Goal: Task Accomplishment & Management: Manage account settings

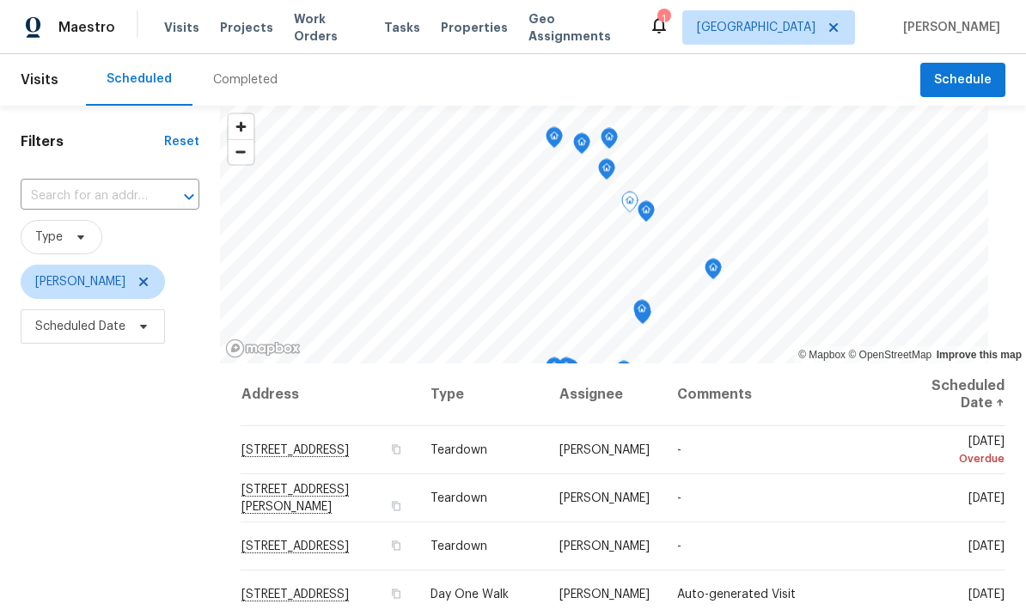
click at [0, 0] on icon at bounding box center [0, 0] width 0 height 0
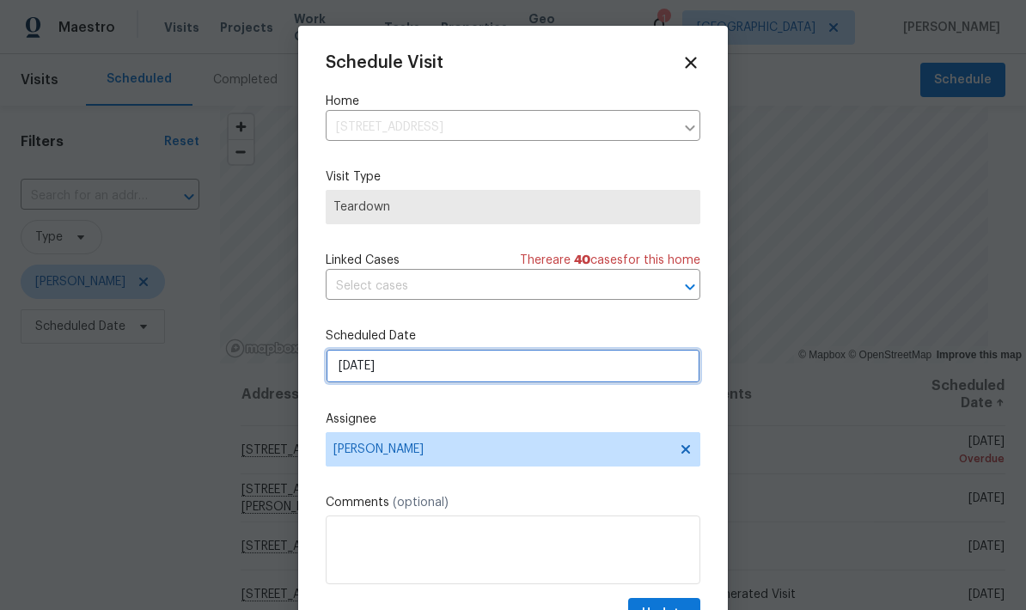
click at [486, 373] on input "8/25/2025" at bounding box center [513, 366] width 375 height 34
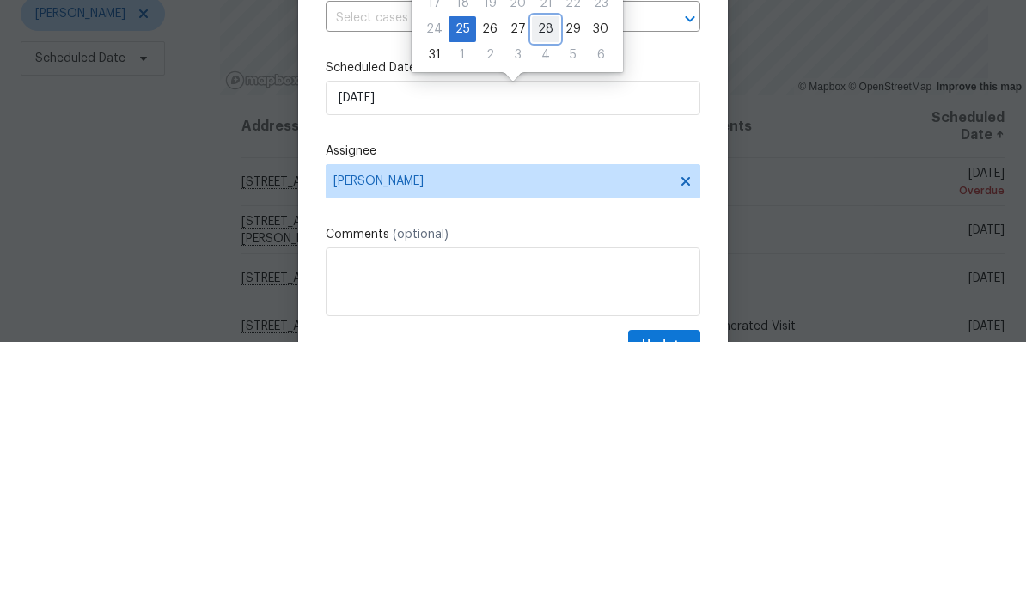
click at [548, 285] on div "28" at bounding box center [545, 297] width 27 height 24
type input "8/28/2025"
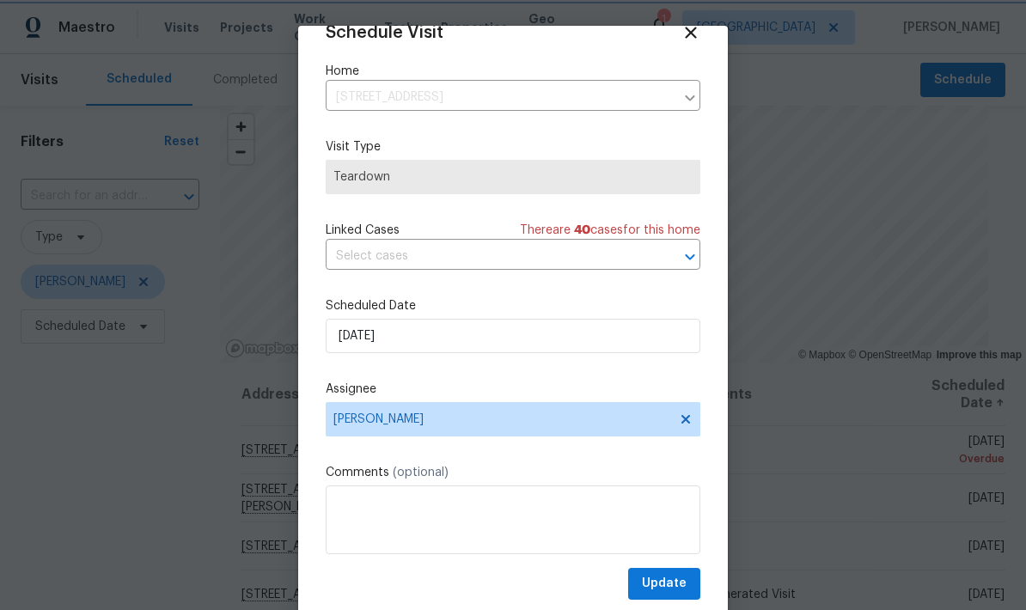
scroll to position [34, 0]
click at [681, 577] on span "Update" at bounding box center [664, 583] width 45 height 21
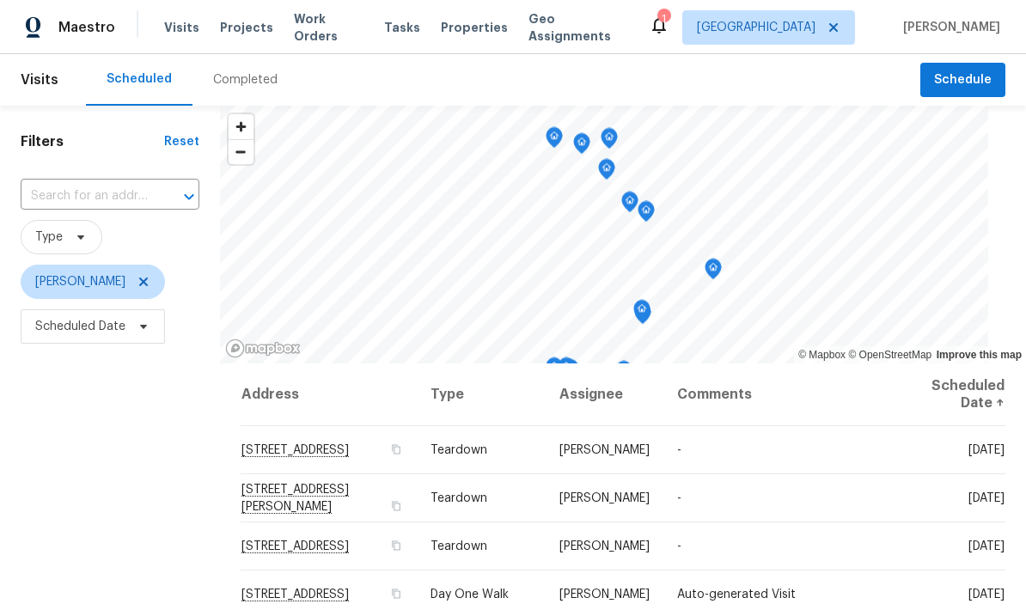
scroll to position [0, 0]
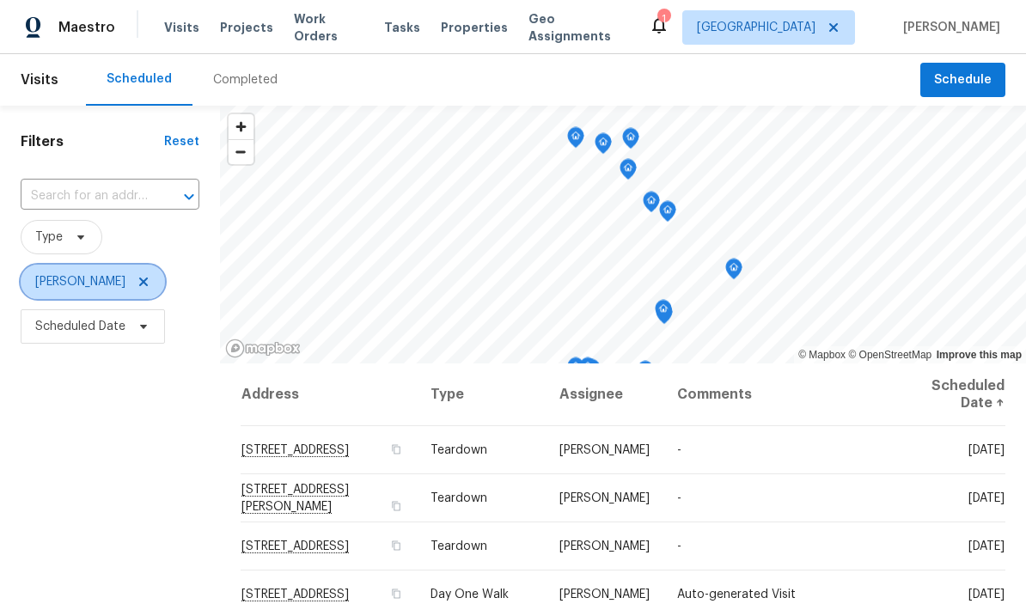
click at [137, 275] on icon at bounding box center [144, 282] width 14 height 14
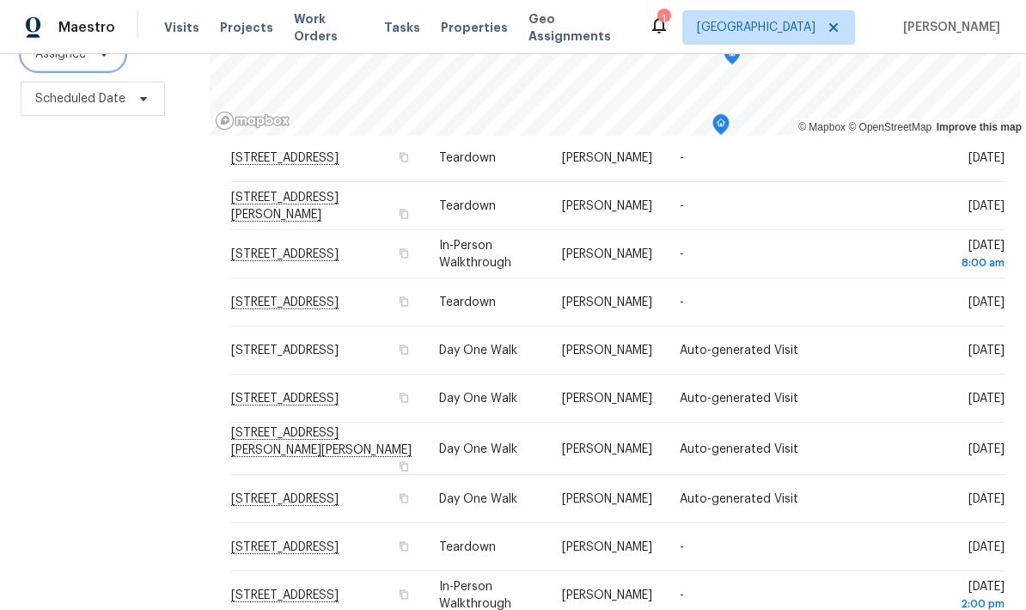
scroll to position [40, 0]
click at [184, 358] on div "Filters Reset ​ Type Assignee Scheduled Date" at bounding box center [105, 251] width 210 height 746
click at [247, 493] on span "[STREET_ADDRESS]" at bounding box center [284, 499] width 107 height 13
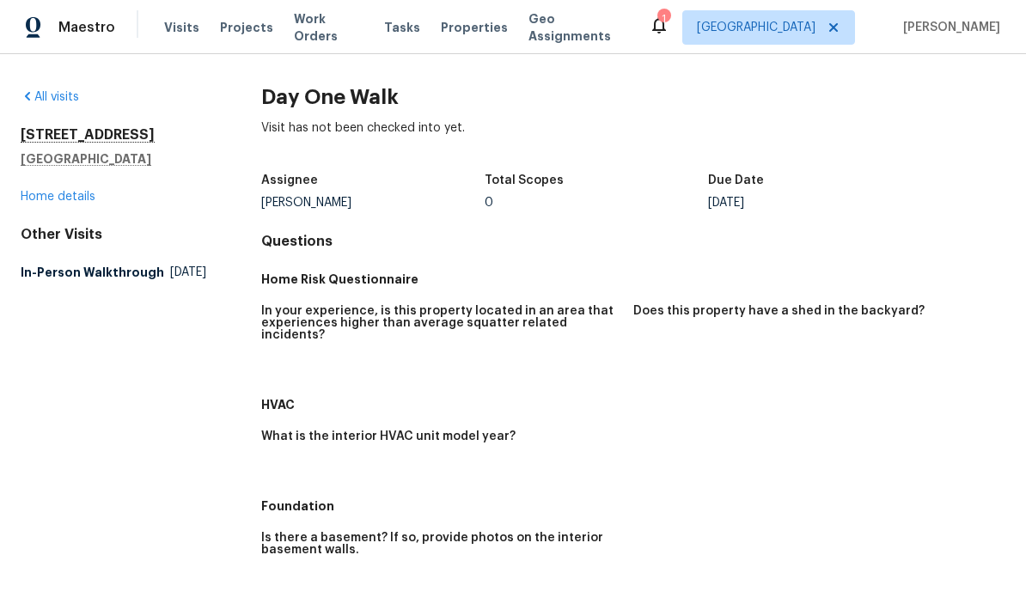
click at [52, 211] on div "All visits 1881 W Horn Mesa Pl Tucson, AZ 85713 Home details Other Visits In-Pe…" at bounding box center [114, 187] width 186 height 199
click at [52, 200] on link "Home details" at bounding box center [58, 197] width 75 height 12
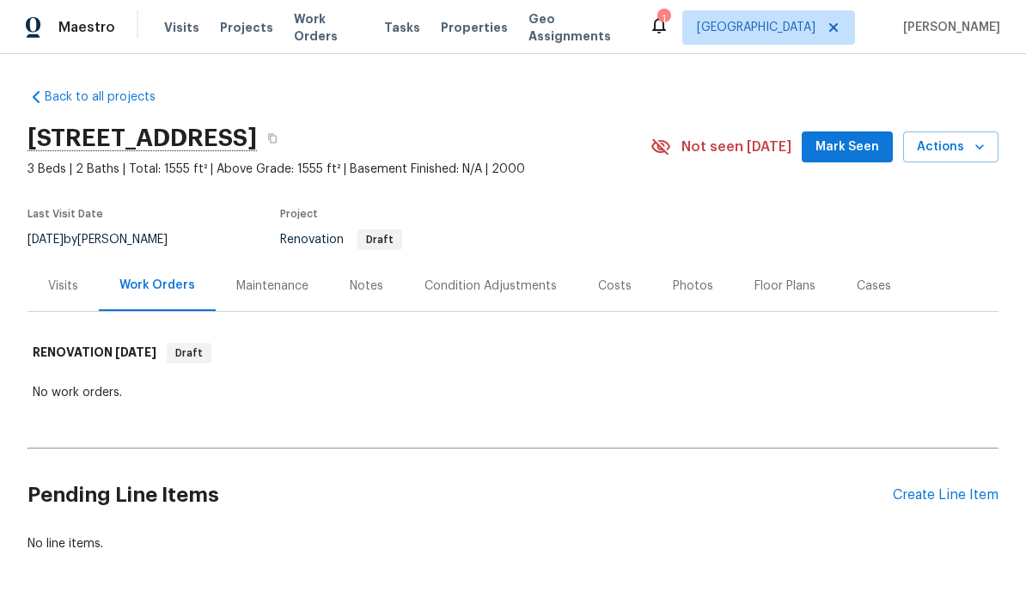
click at [62, 303] on div "Visits" at bounding box center [62, 285] width 71 height 51
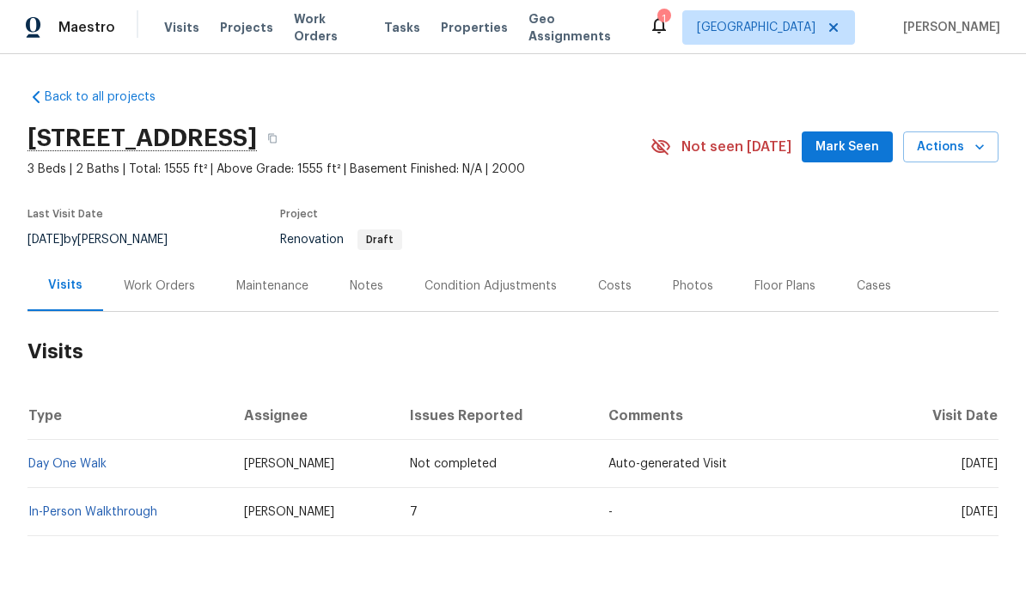
click at [66, 515] on link "In-Person Walkthrough" at bounding box center [92, 512] width 129 height 12
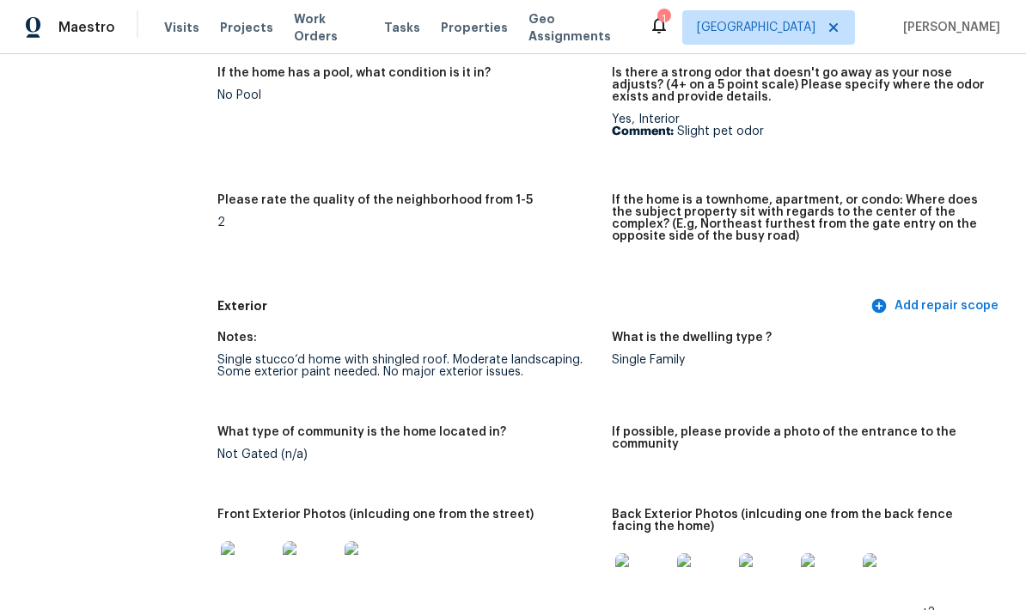
scroll to position [381, 0]
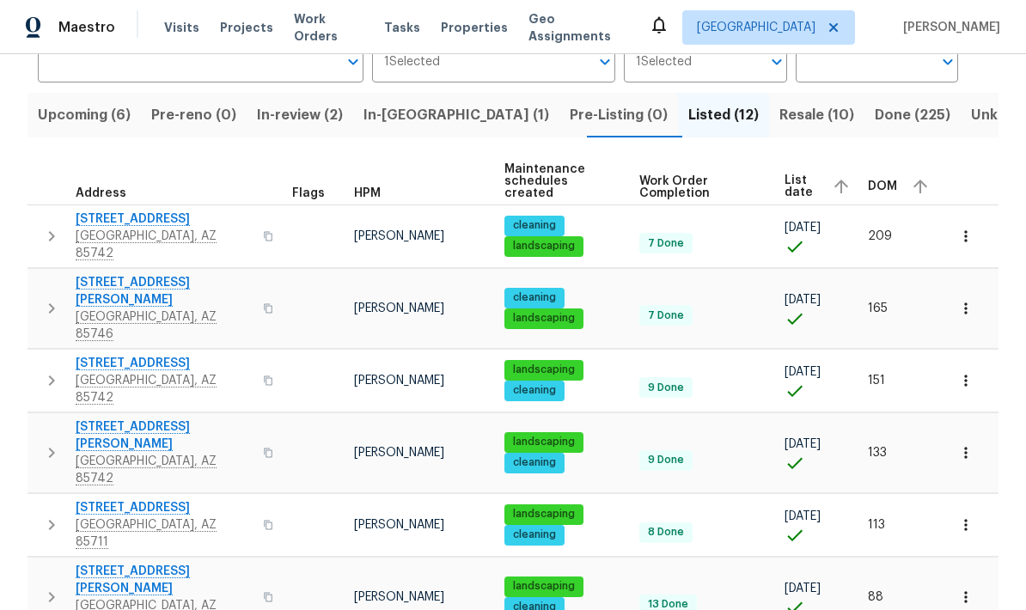
scroll to position [158, 0]
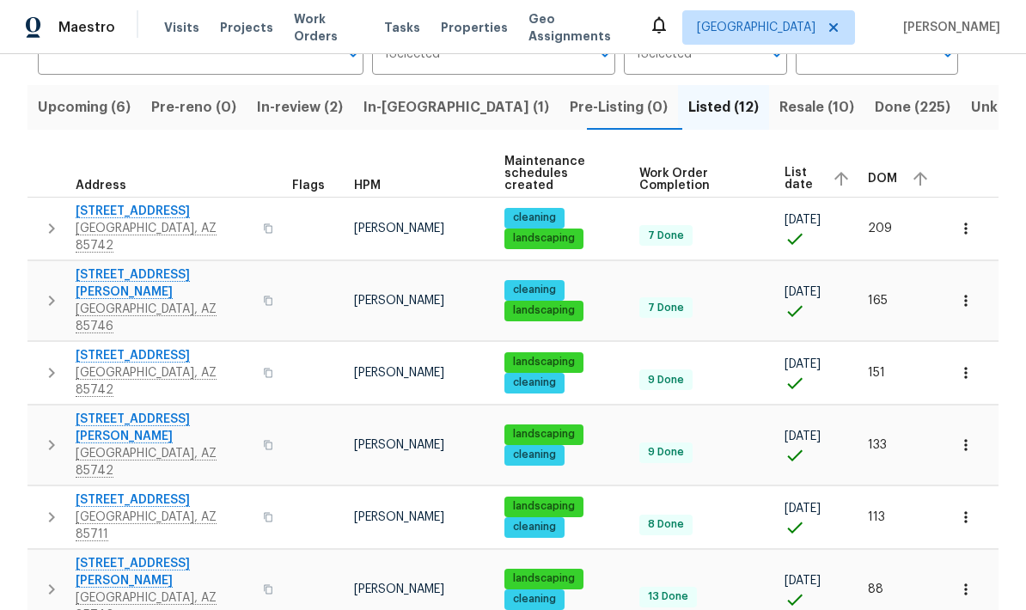
click at [51, 368] on icon "button" at bounding box center [52, 373] width 6 height 10
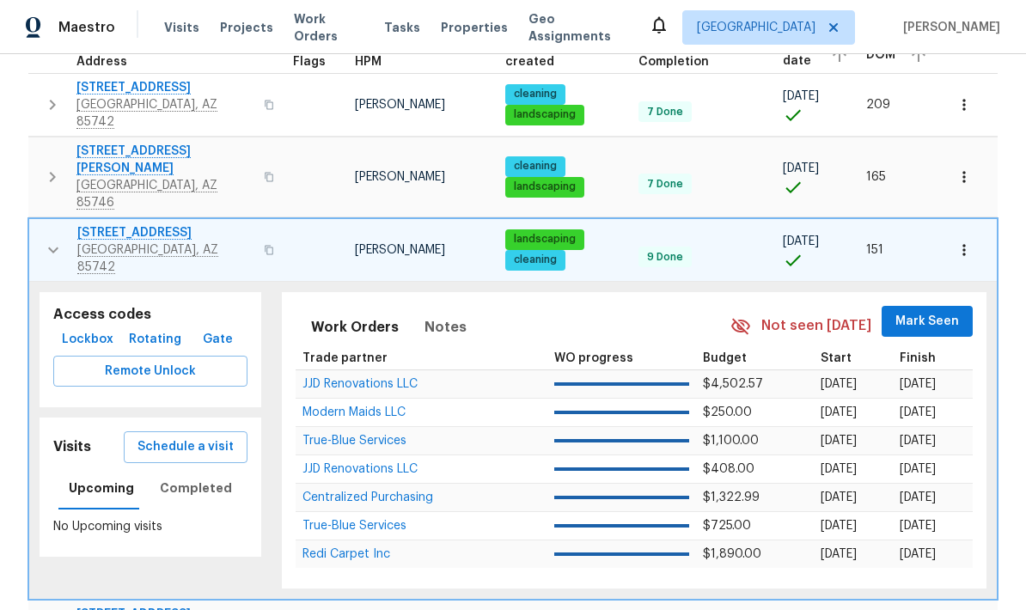
scroll to position [285, 0]
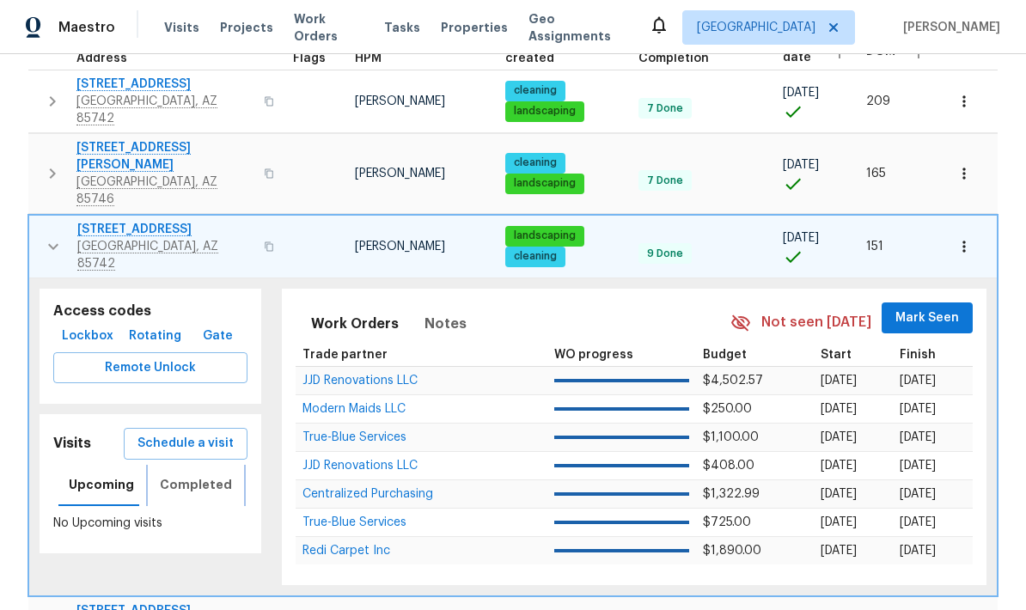
click at [175, 474] on span "Completed" at bounding box center [196, 484] width 72 height 21
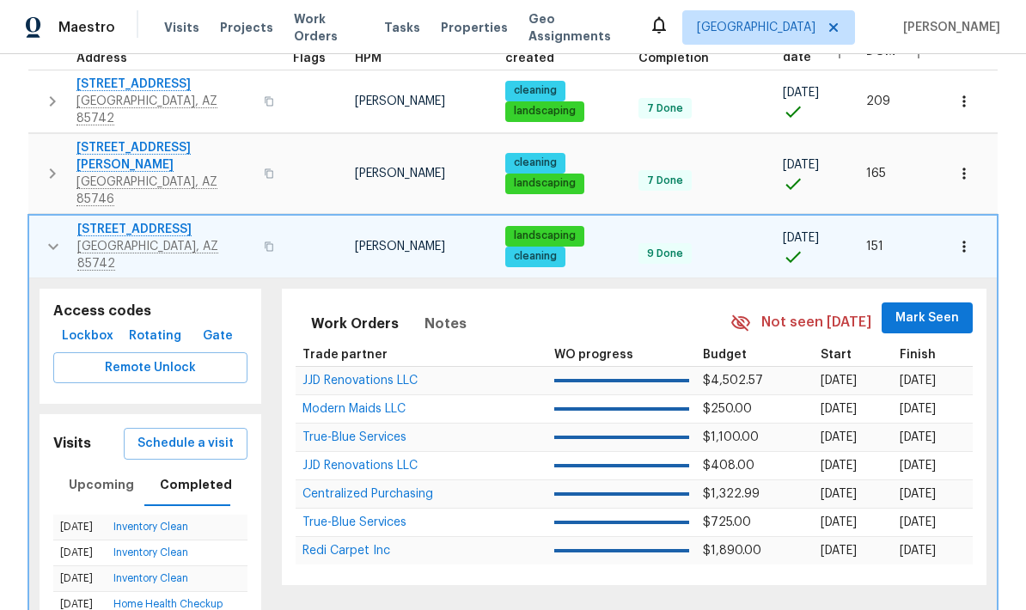
click at [56, 236] on icon "button" at bounding box center [53, 246] width 21 height 21
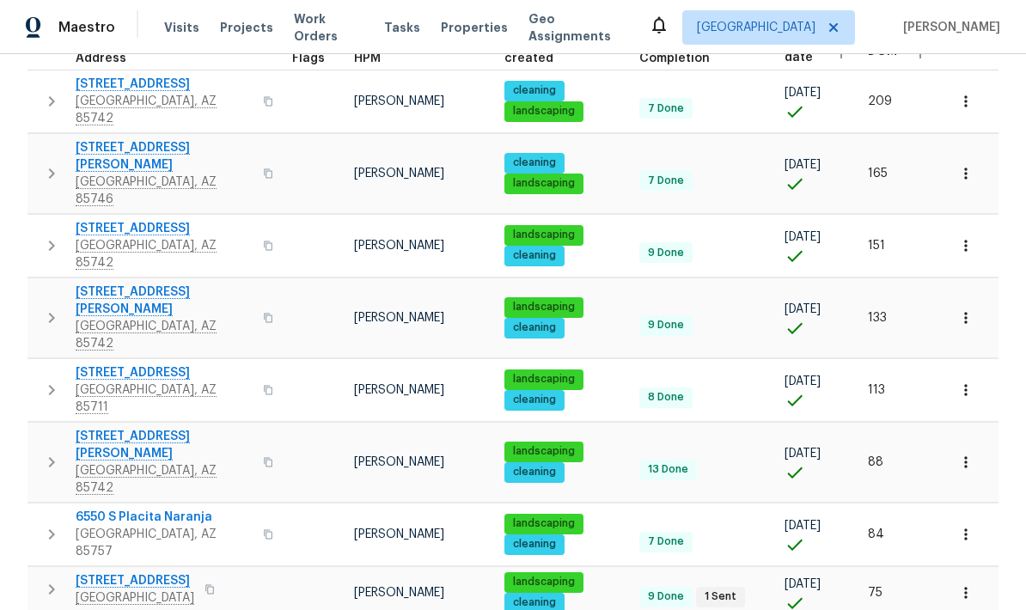
click at [46, 308] on icon "button" at bounding box center [51, 318] width 21 height 21
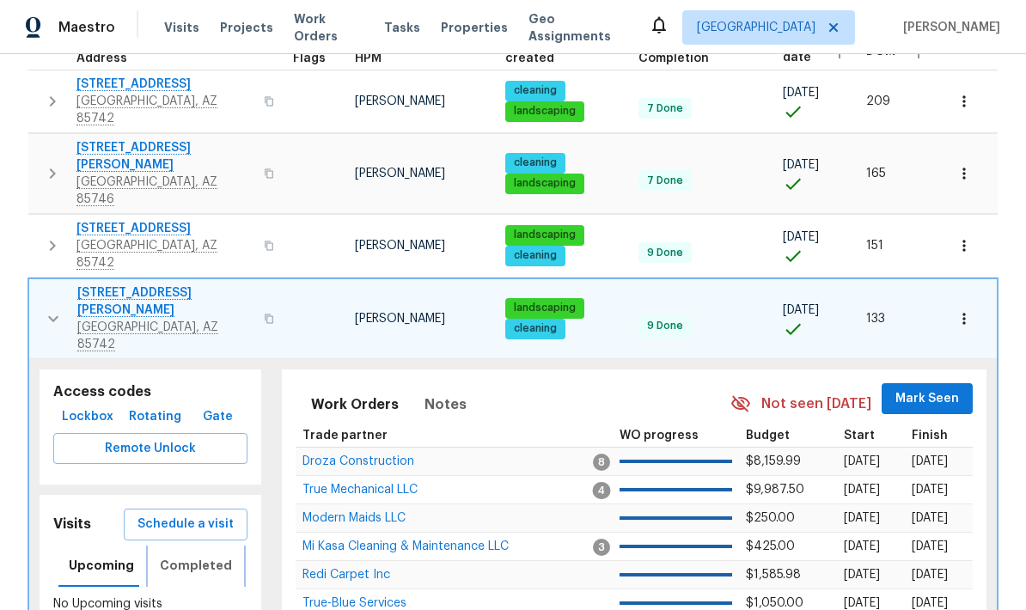
click at [179, 555] on span "Completed" at bounding box center [196, 565] width 72 height 21
click at [54, 308] on icon "button" at bounding box center [53, 318] width 21 height 21
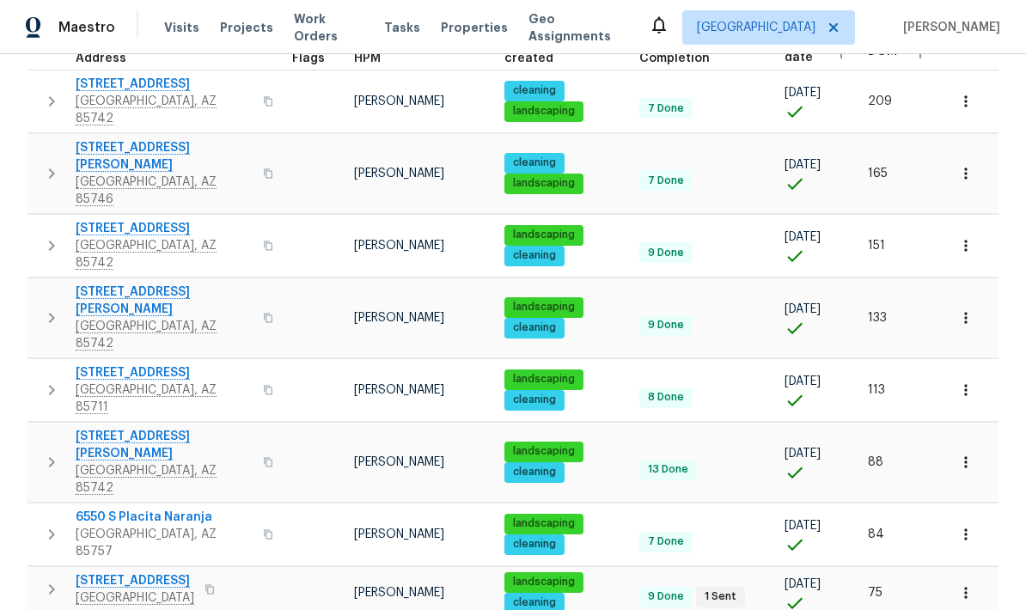
click at [49, 385] on icon "button" at bounding box center [52, 390] width 6 height 10
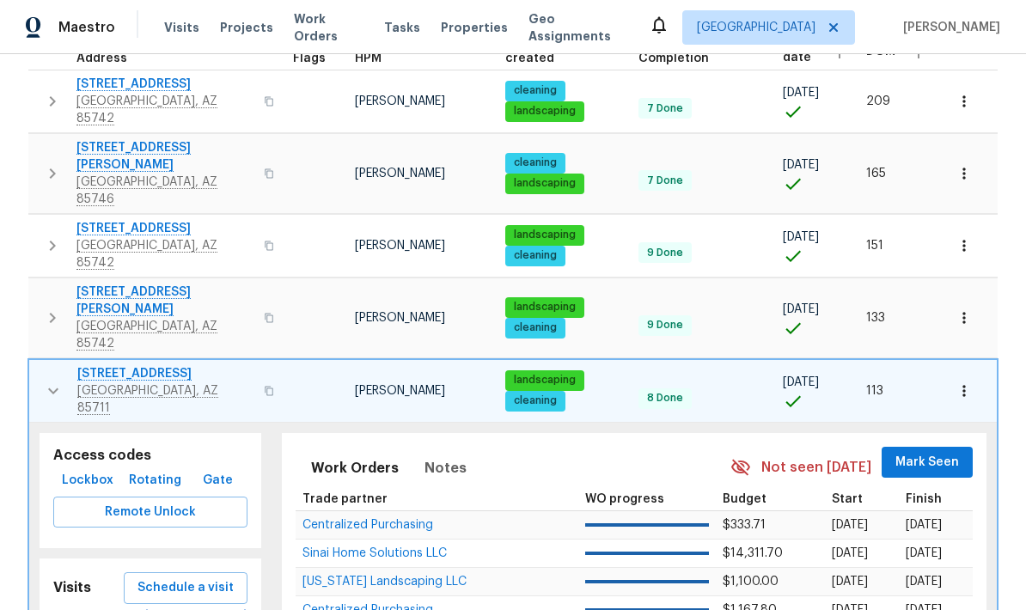
click at [52, 381] on icon "button" at bounding box center [53, 391] width 21 height 21
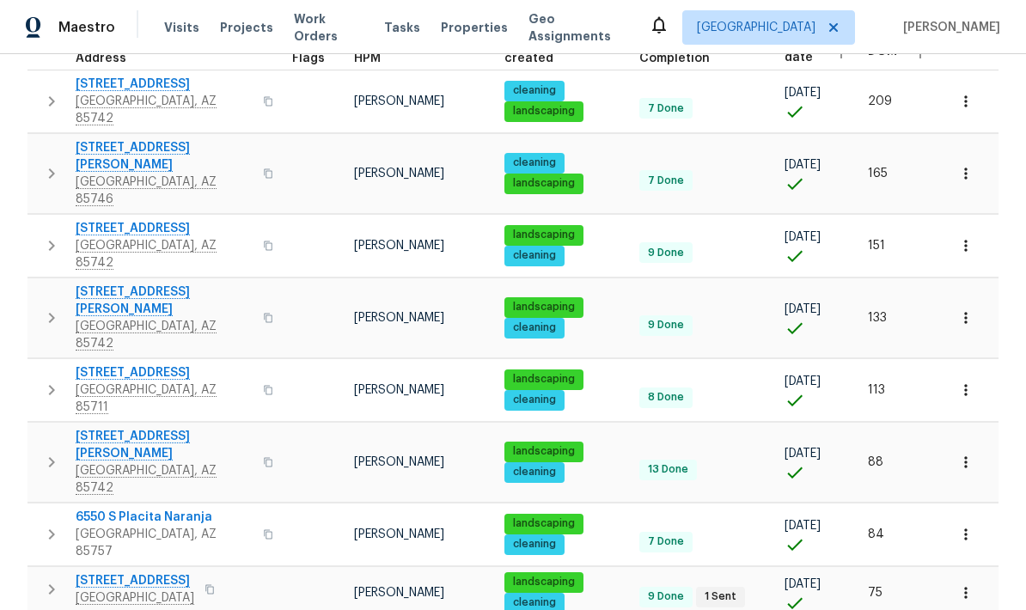
click at [45, 452] on icon "button" at bounding box center [51, 462] width 21 height 21
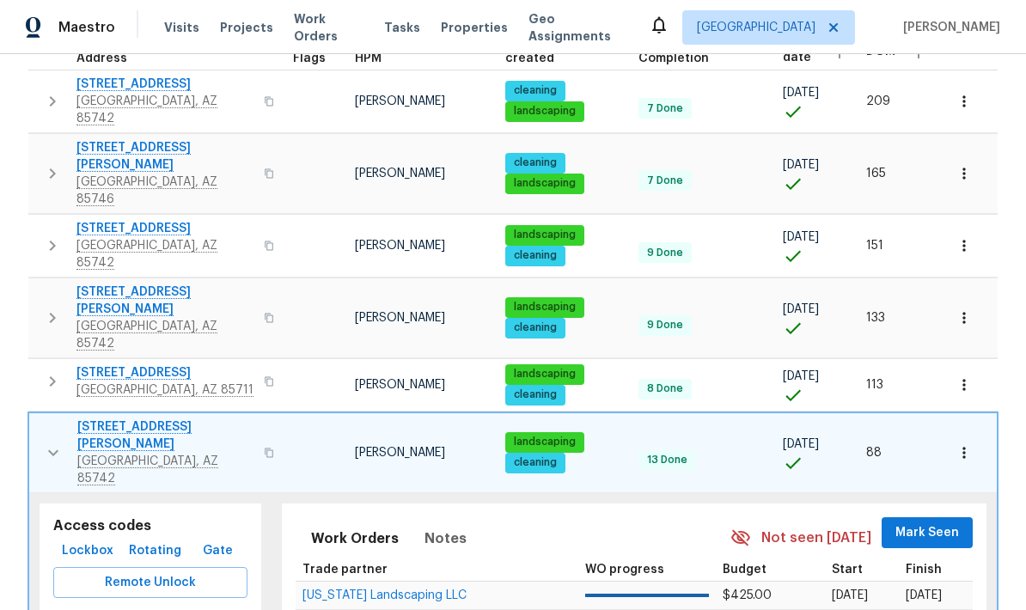
click at [940, 522] on span "Mark Seen" at bounding box center [927, 532] width 64 height 21
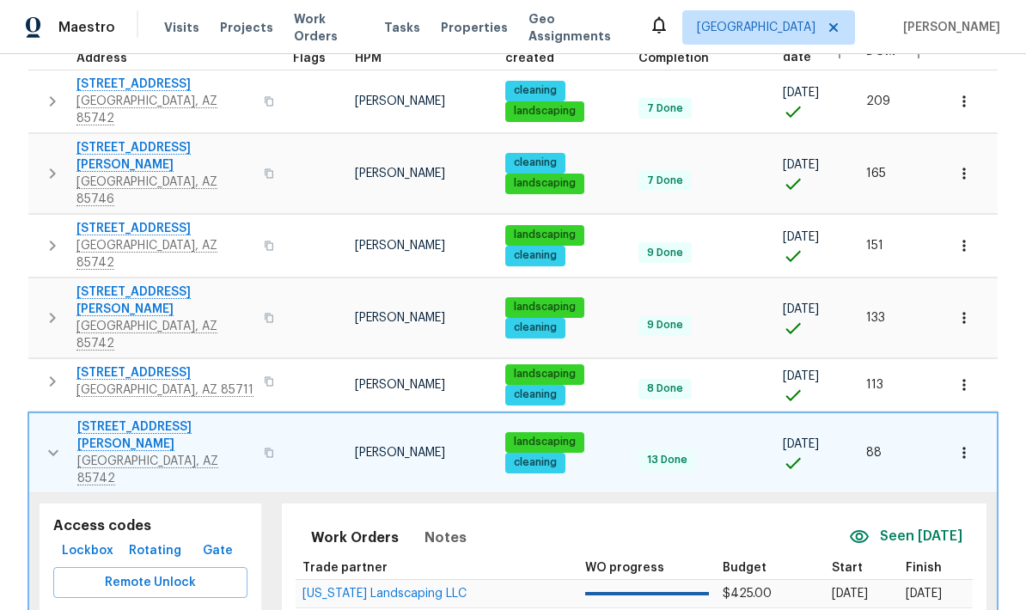
click at [48, 442] on icon "button" at bounding box center [53, 452] width 21 height 21
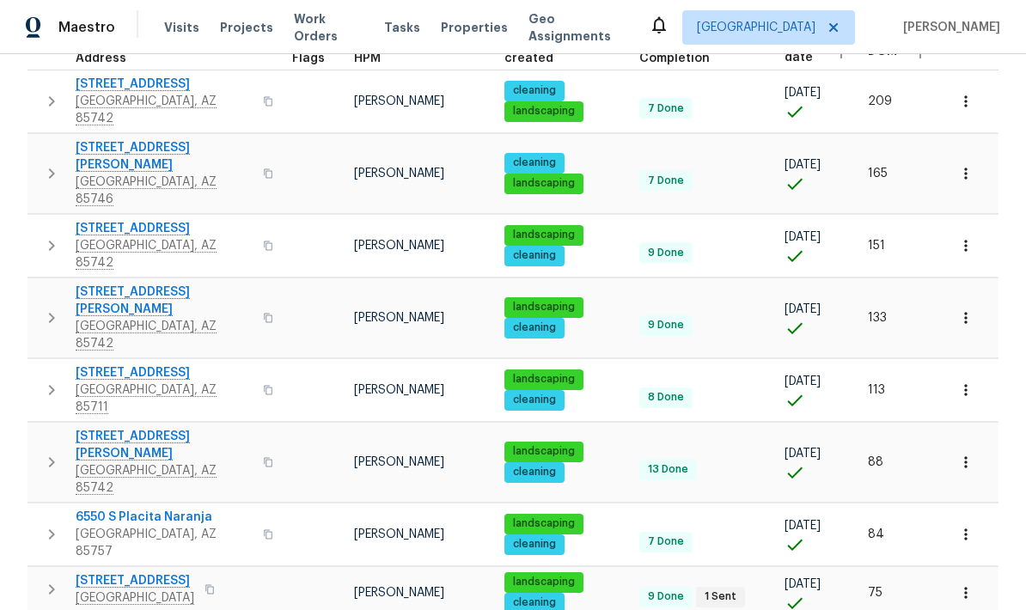
click at [38, 509] on button "button" at bounding box center [51, 535] width 34 height 52
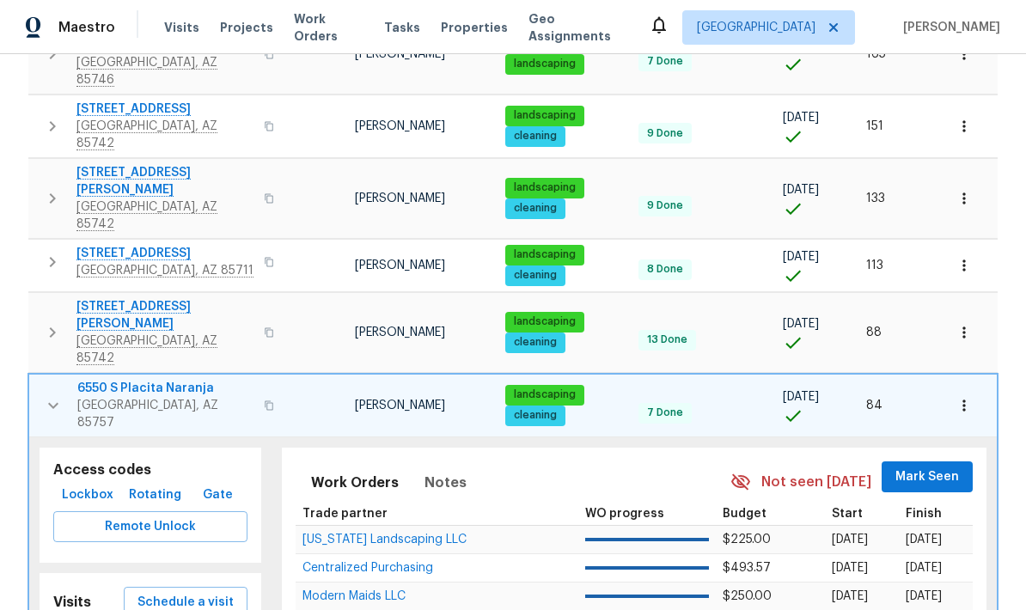
scroll to position [421, 0]
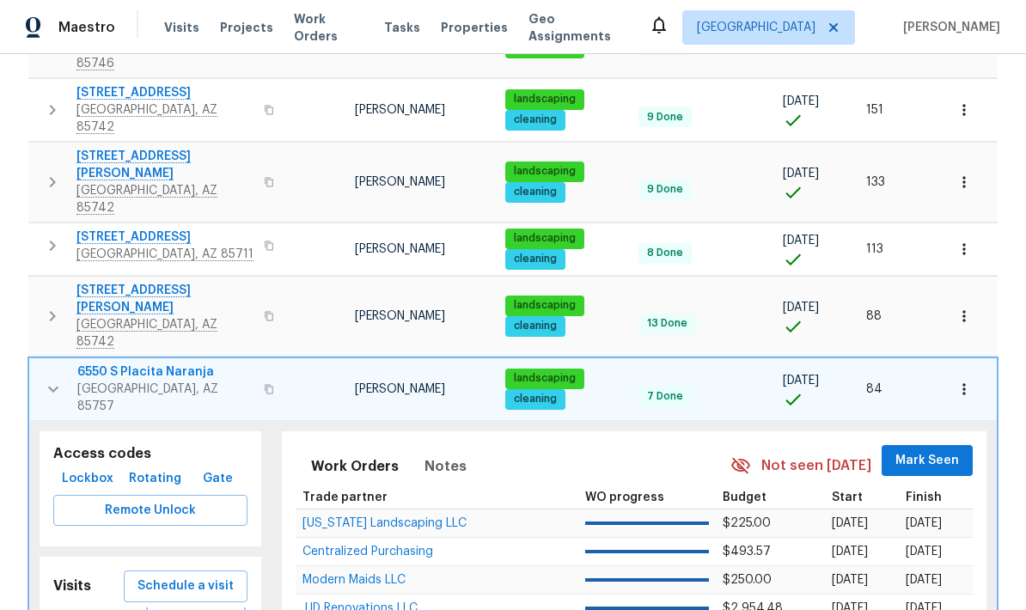
click at [50, 379] on icon "button" at bounding box center [53, 389] width 21 height 21
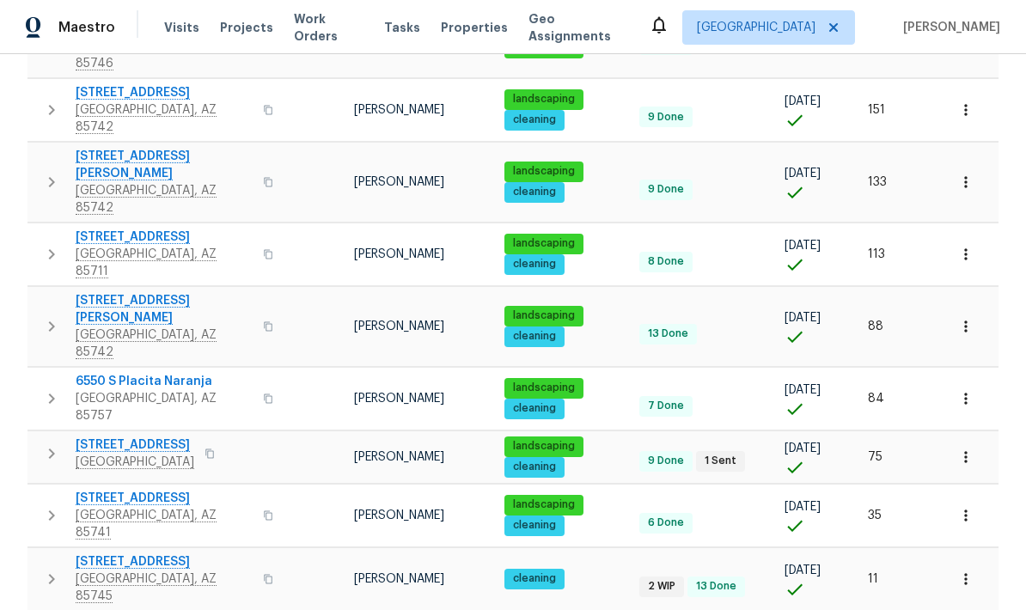
scroll to position [369, 0]
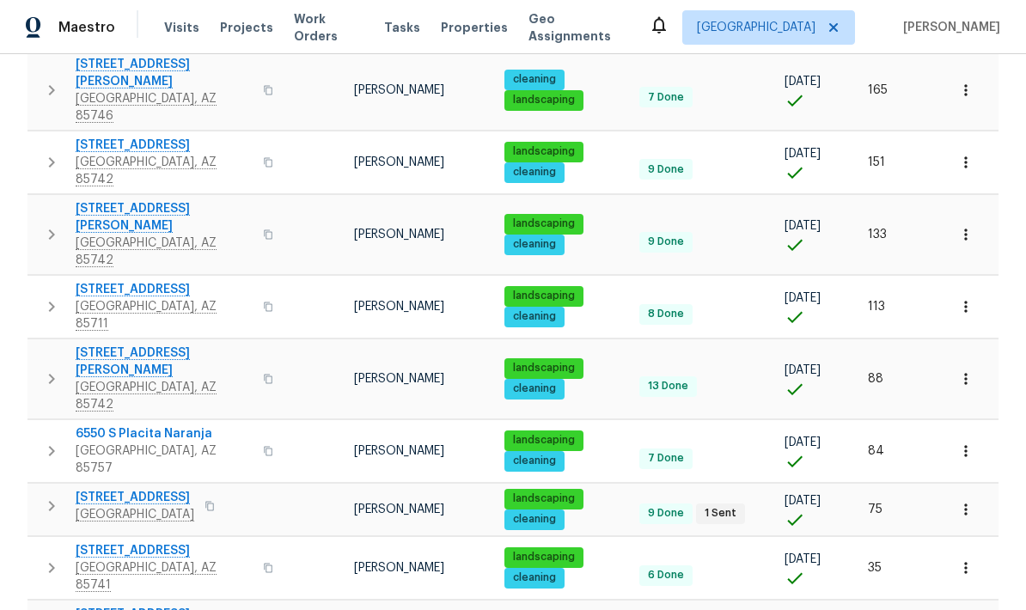
click at [45, 496] on icon "button" at bounding box center [51, 506] width 21 height 21
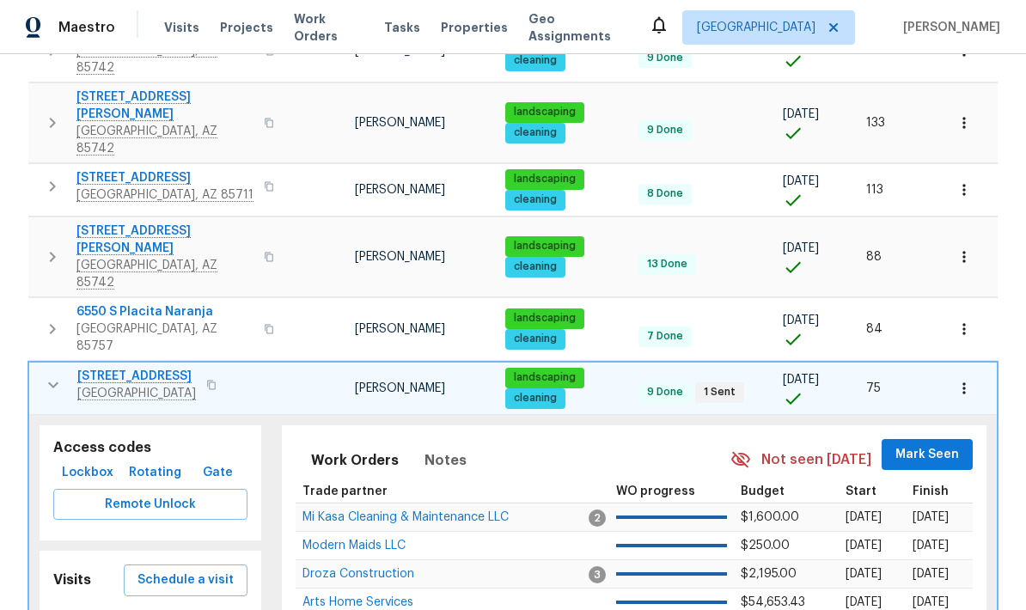
scroll to position [485, 0]
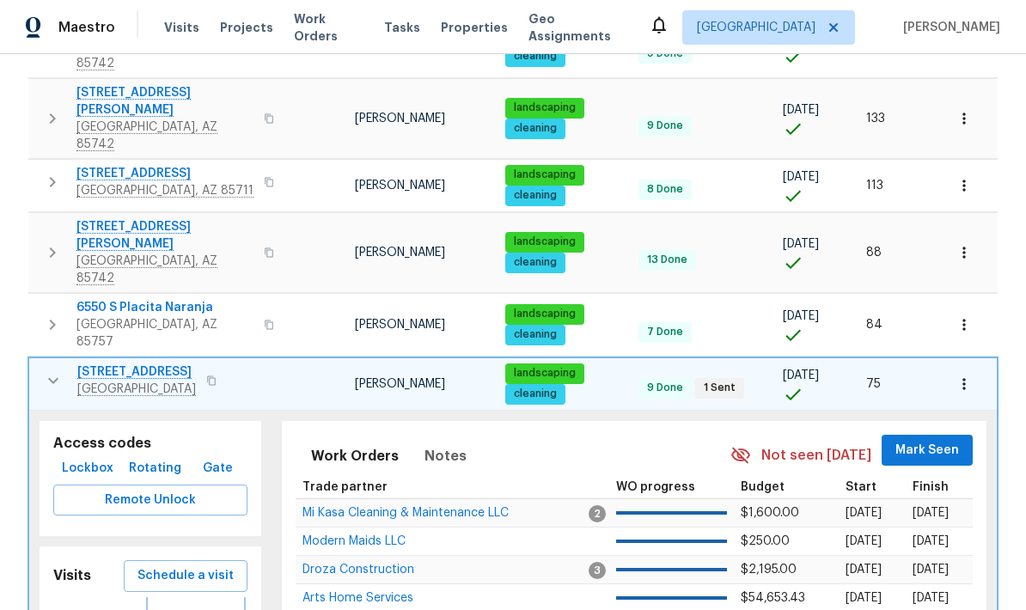
click at [176, 607] on span "Completed" at bounding box center [196, 617] width 72 height 21
click at [48, 370] on icon "button" at bounding box center [53, 380] width 21 height 21
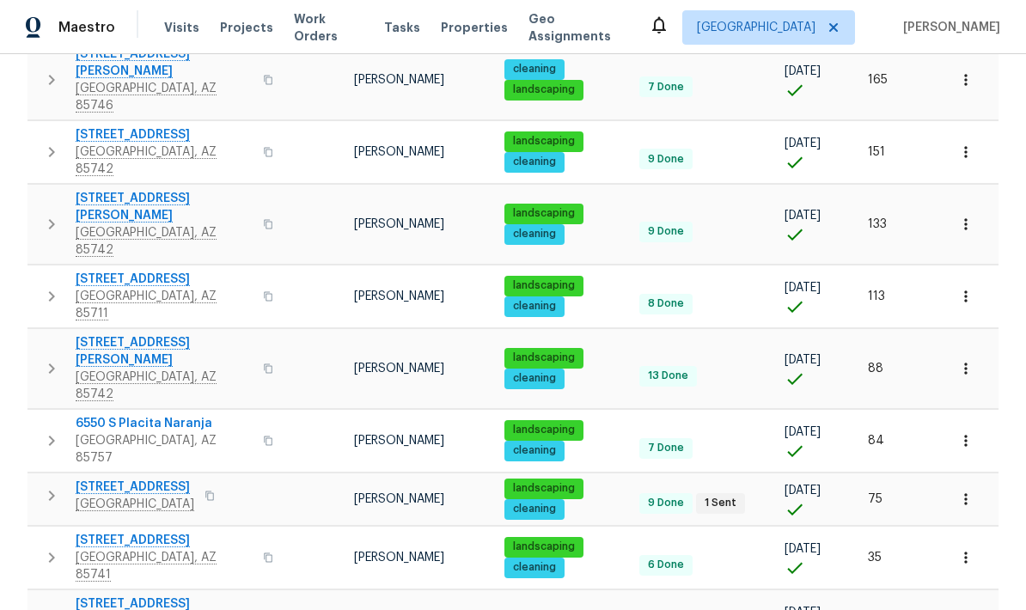
scroll to position [369, 0]
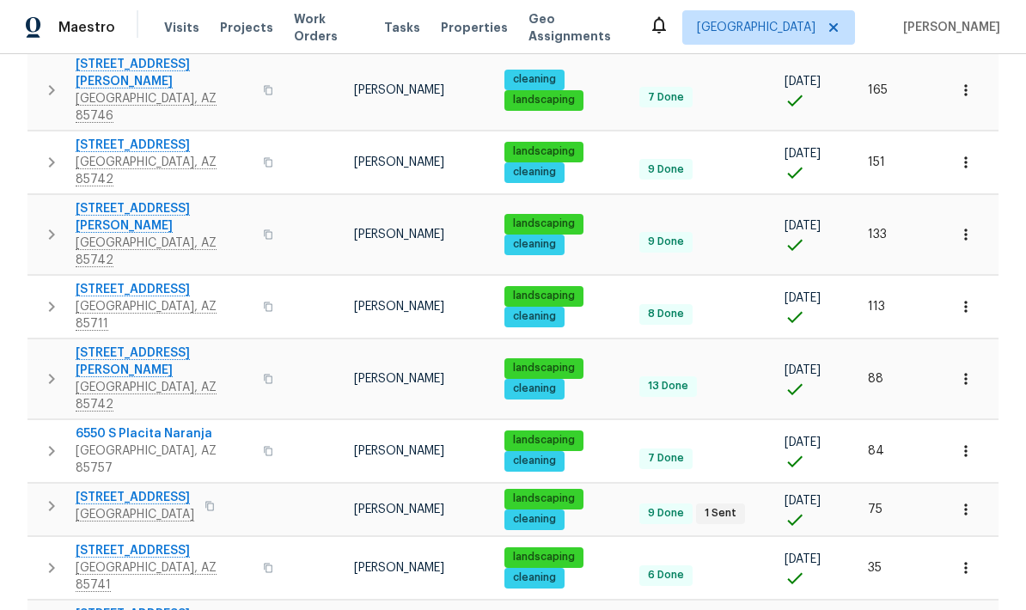
click at [47, 558] on icon "button" at bounding box center [51, 568] width 21 height 21
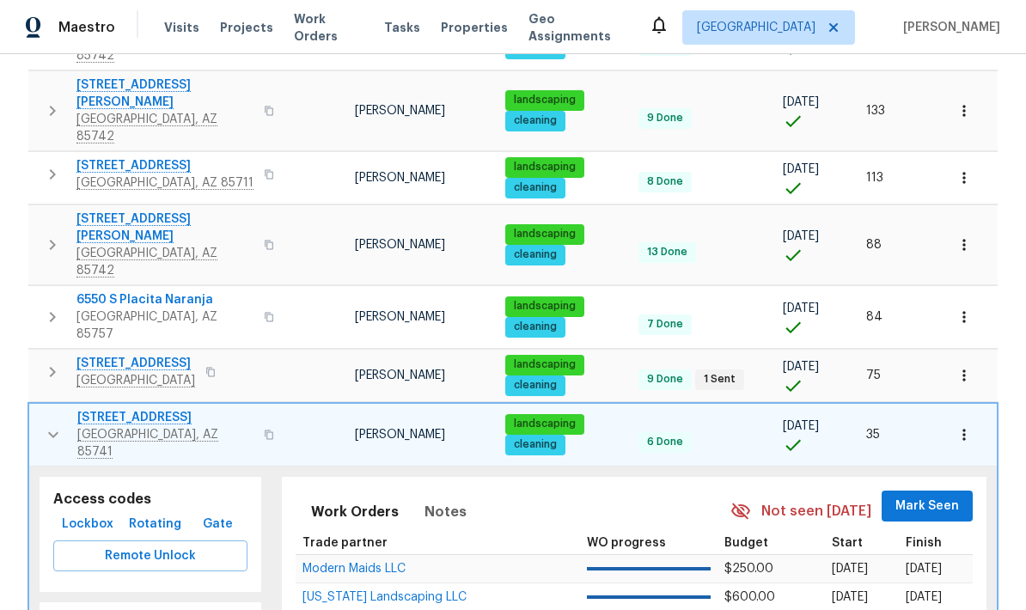
scroll to position [494, 0]
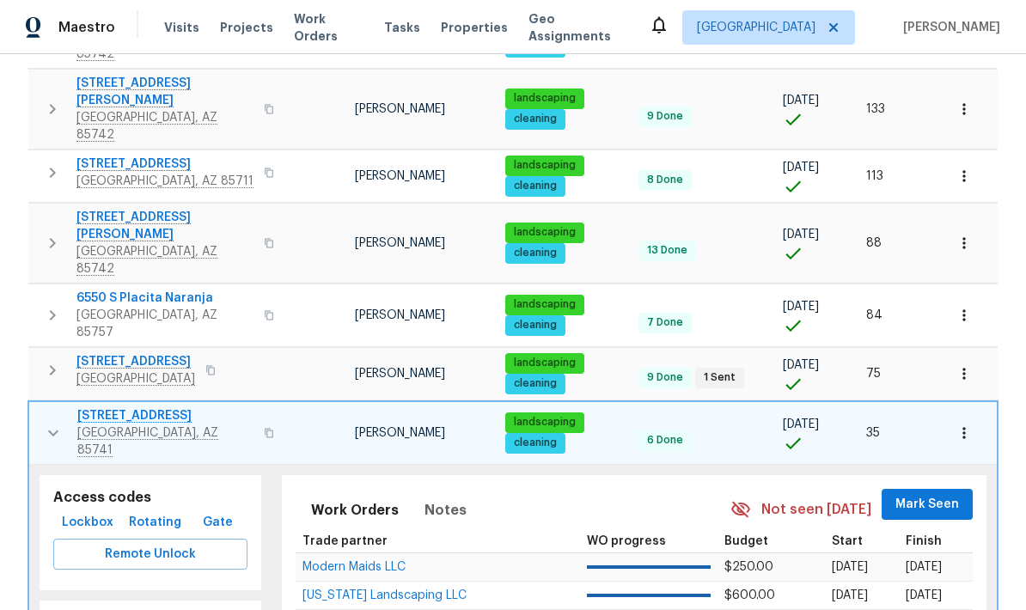
click at [49, 423] on icon "button" at bounding box center [53, 433] width 21 height 21
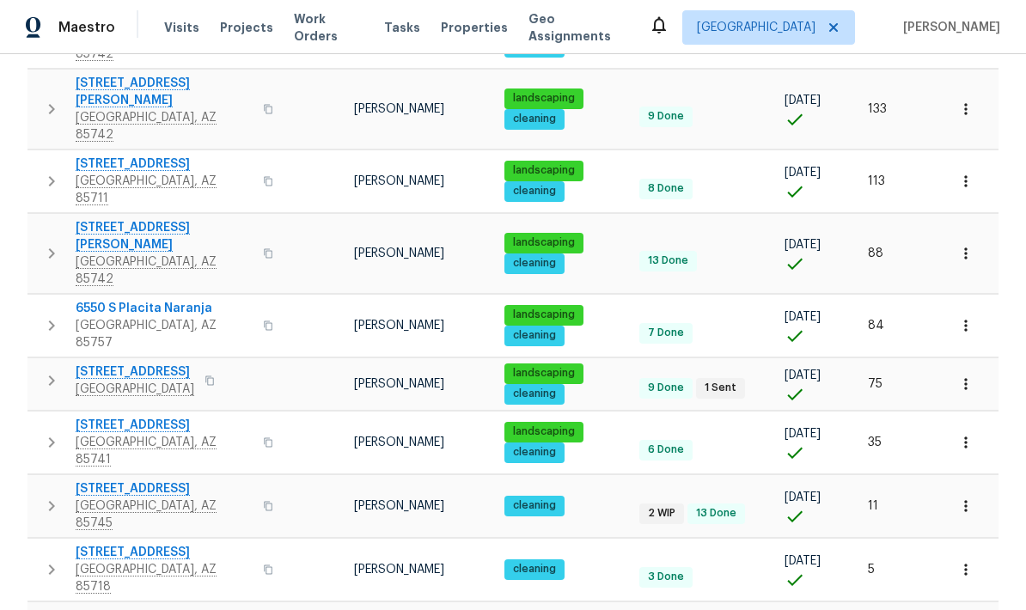
scroll to position [369, 0]
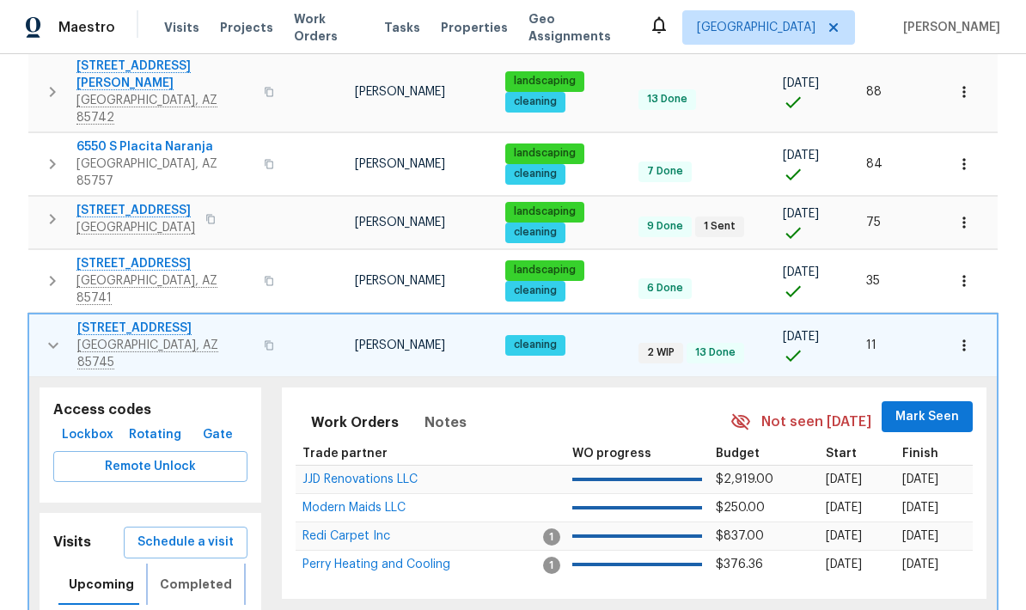
click at [187, 574] on span "Completed" at bounding box center [196, 584] width 72 height 21
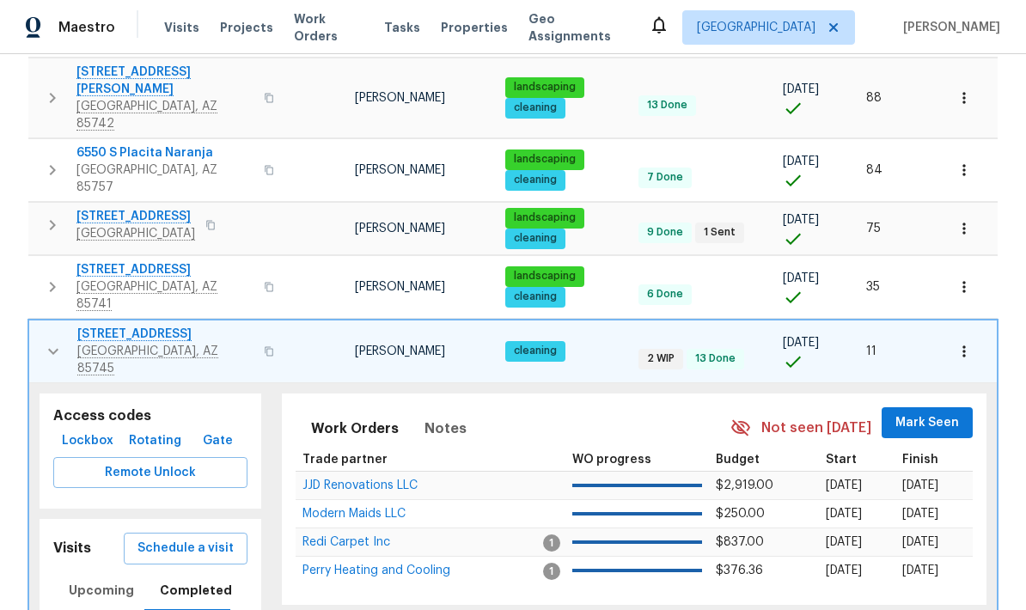
click at [44, 341] on icon "button" at bounding box center [53, 351] width 21 height 21
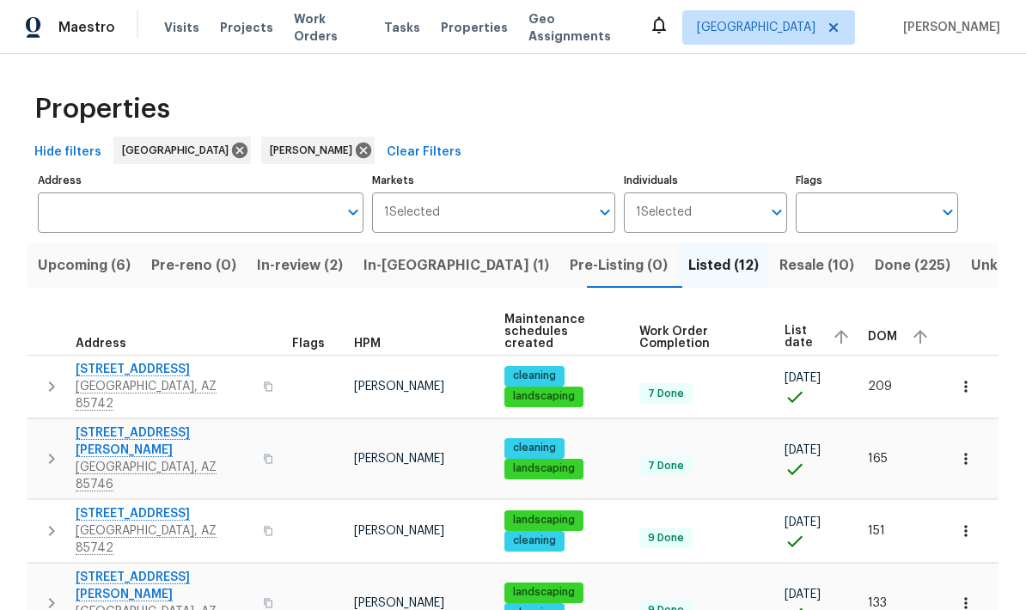
scroll to position [0, 0]
click at [779, 253] on span "Resale (10)" at bounding box center [816, 265] width 75 height 24
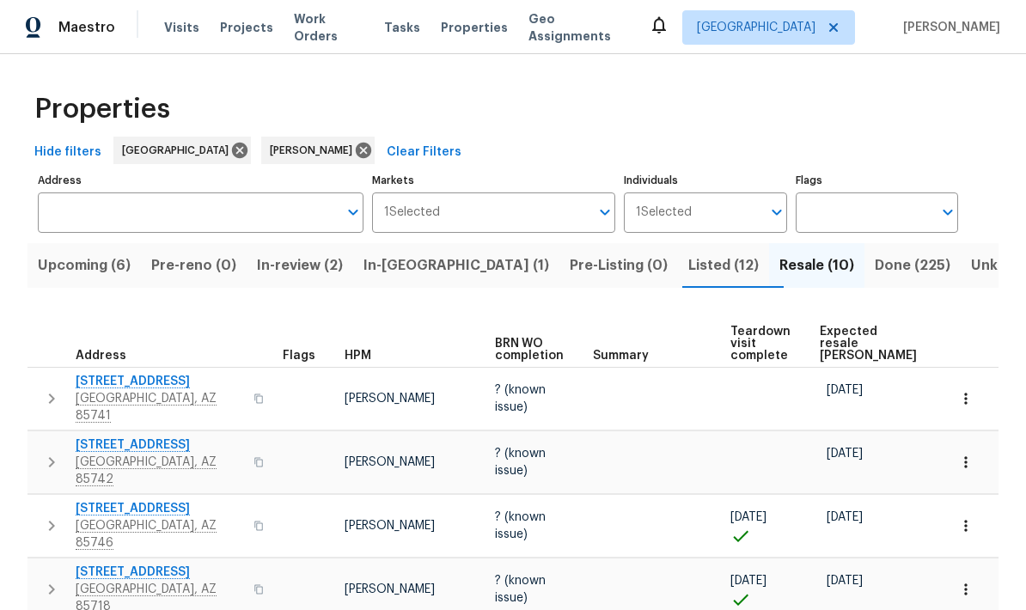
click at [52, 393] on icon "button" at bounding box center [52, 398] width 6 height 10
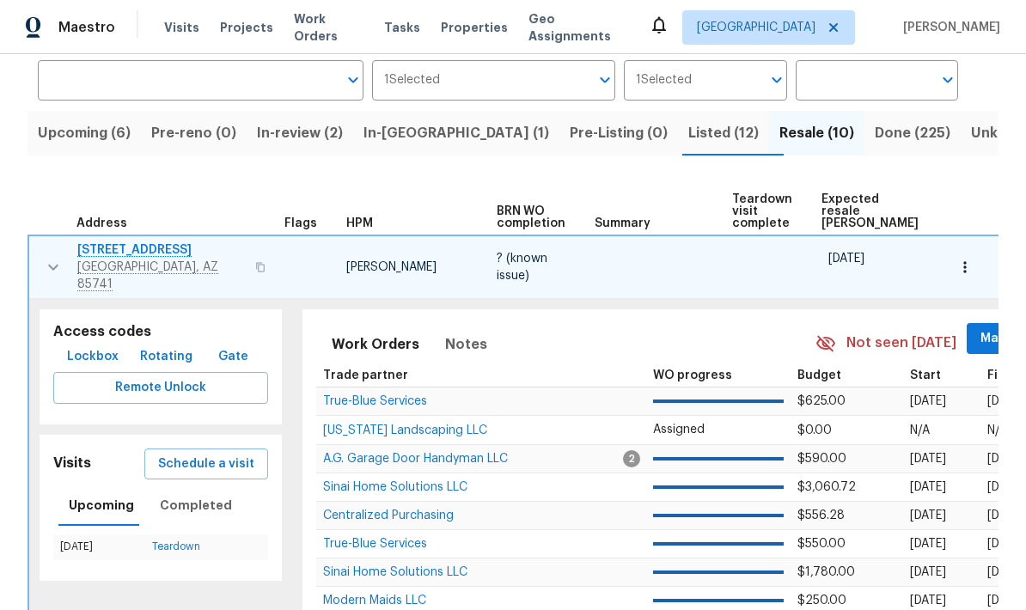
scroll to position [141, 0]
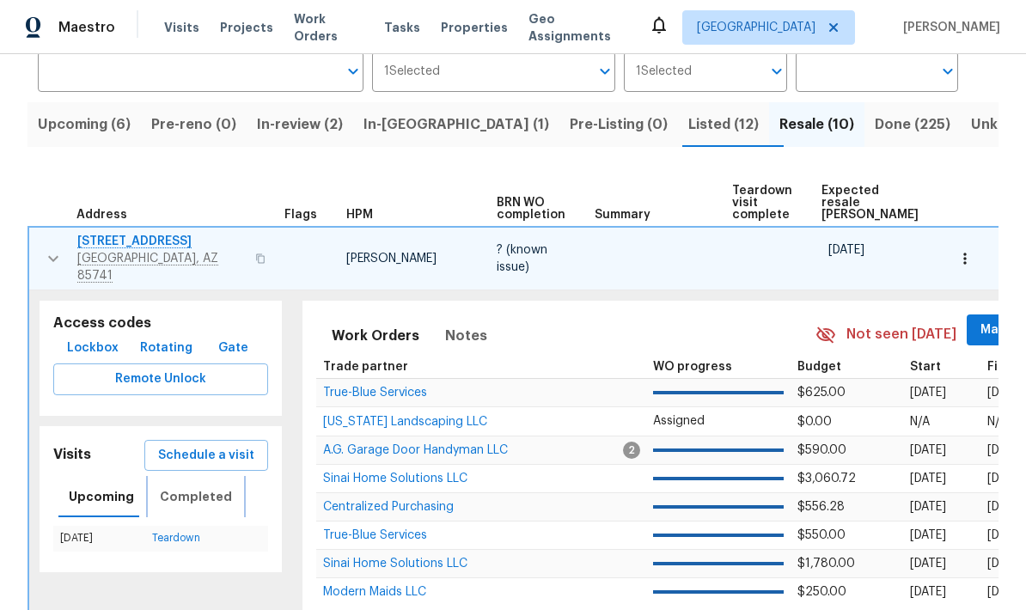
click at [182, 486] on span "Completed" at bounding box center [196, 496] width 72 height 21
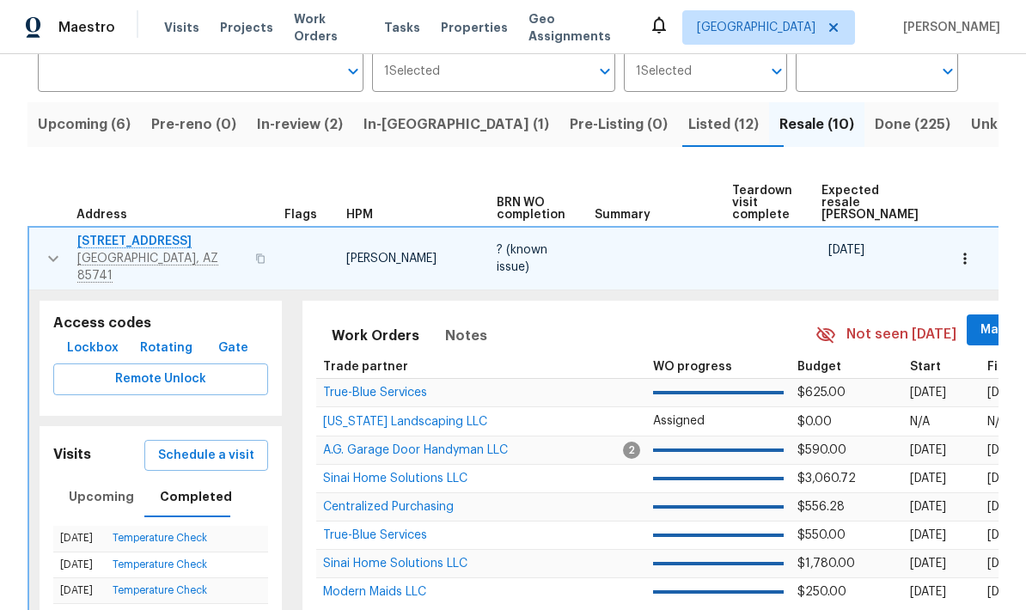
click at [50, 248] on icon "button" at bounding box center [53, 258] width 21 height 21
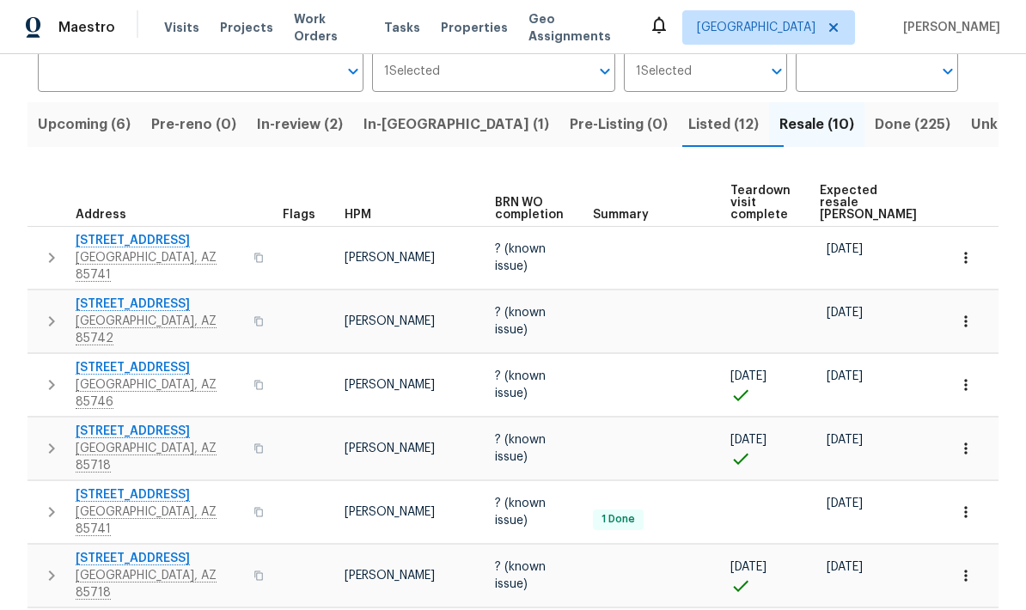
click at [839, 190] on span "Expected resale COE" at bounding box center [868, 203] width 97 height 36
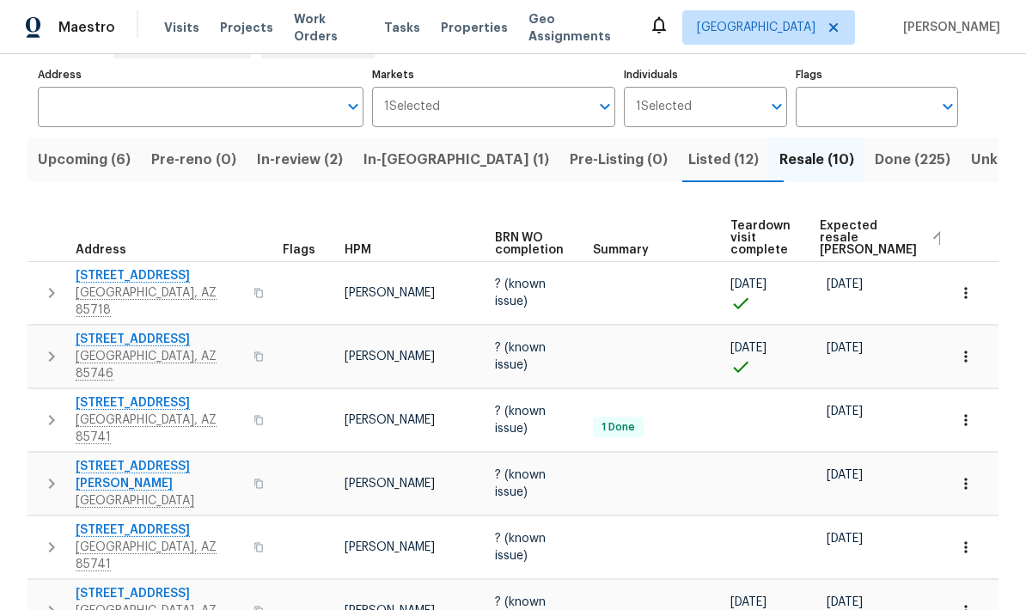
scroll to position [107, 0]
click at [48, 354] on icon "button" at bounding box center [51, 355] width 21 height 21
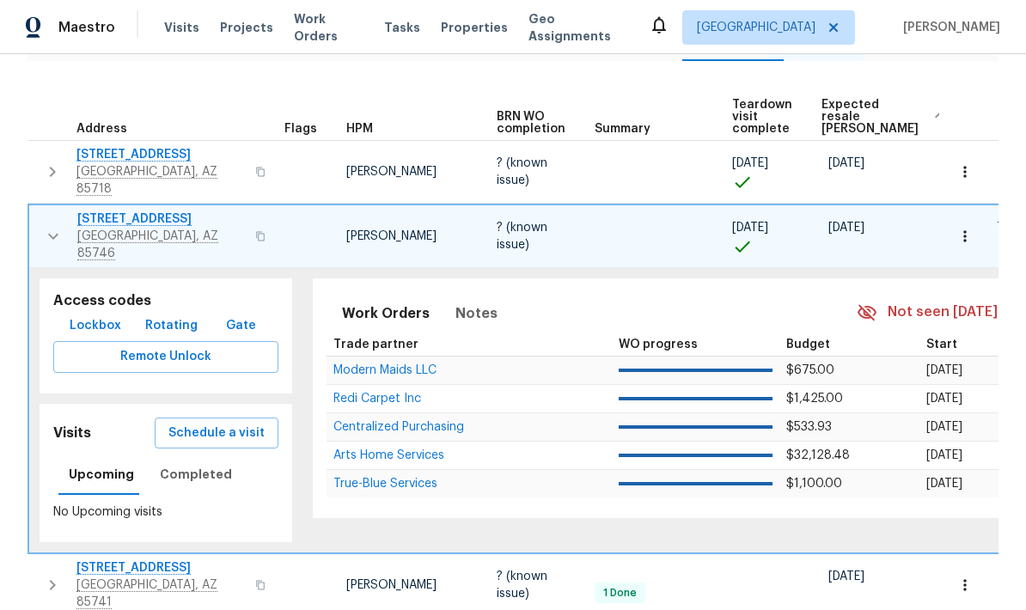
scroll to position [243, 0]
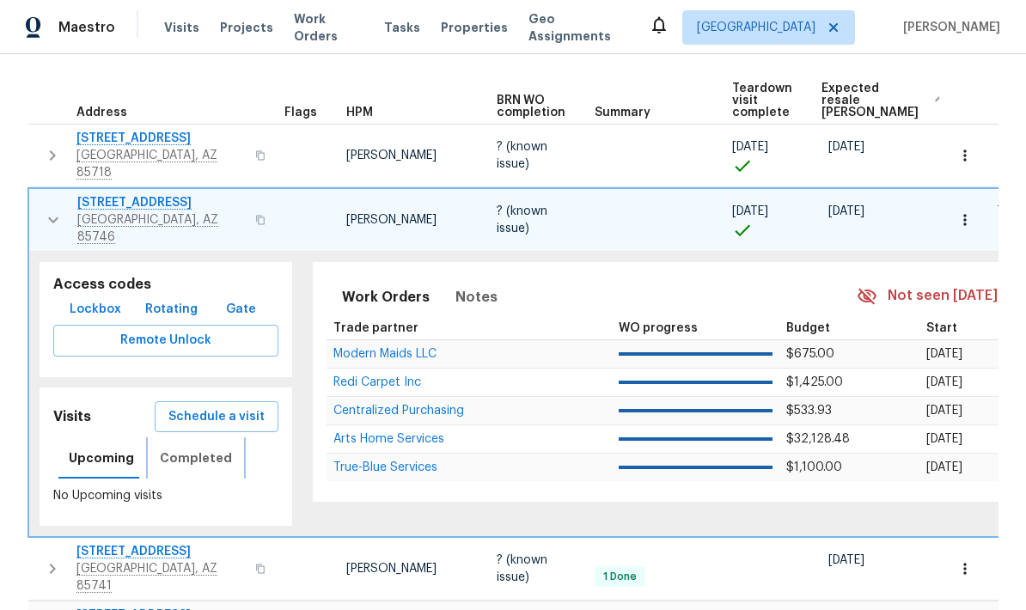
click at [173, 457] on span "Completed" at bounding box center [196, 458] width 72 height 21
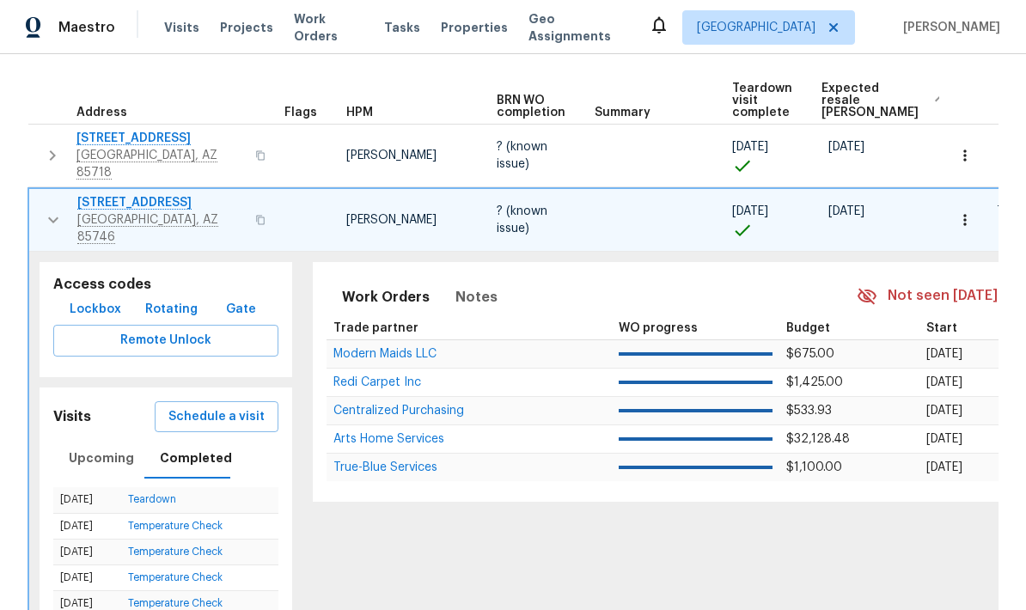
click at [44, 212] on icon "button" at bounding box center [53, 220] width 21 height 21
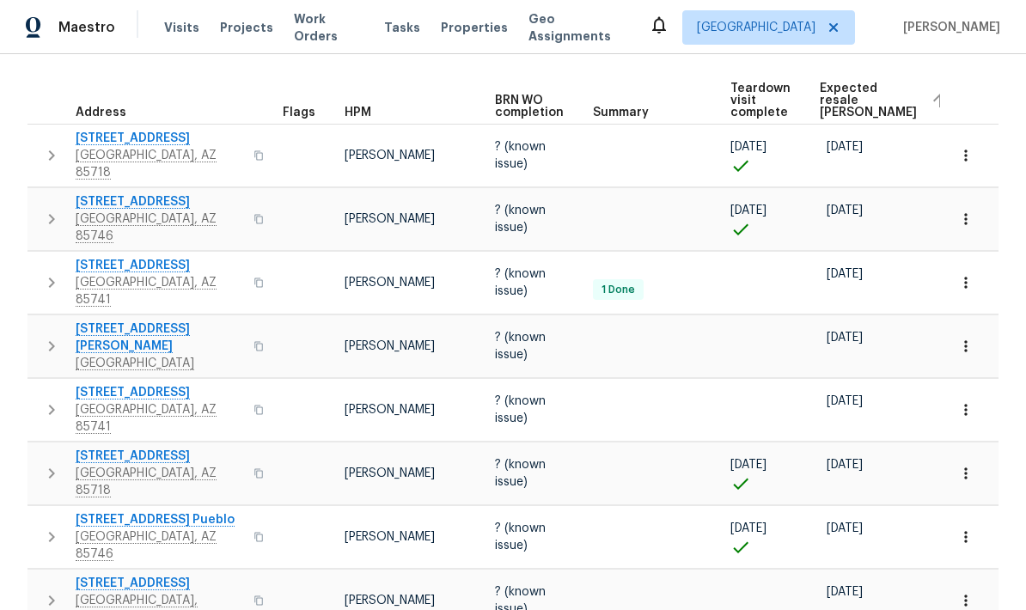
click at [44, 216] on icon "button" at bounding box center [51, 219] width 21 height 21
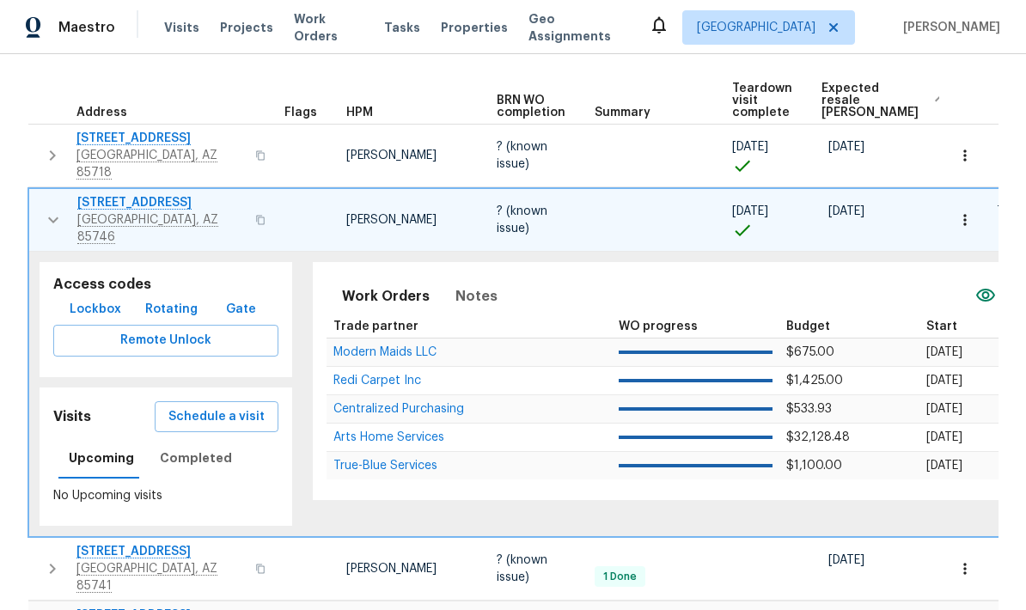
click at [38, 210] on button "button" at bounding box center [53, 220] width 34 height 52
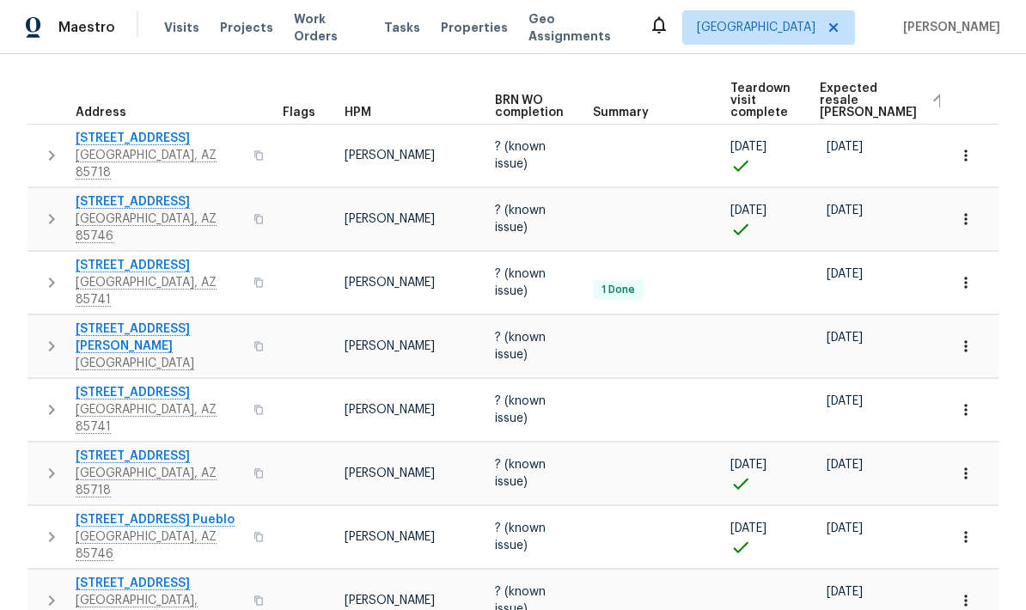
click at [43, 336] on icon "button" at bounding box center [51, 346] width 21 height 21
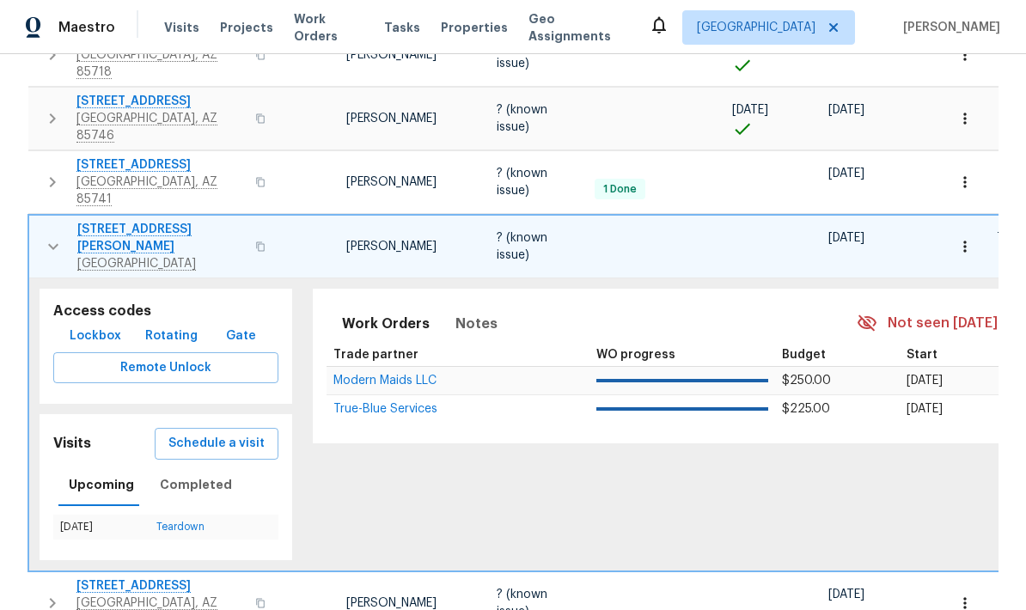
scroll to position [345, 0]
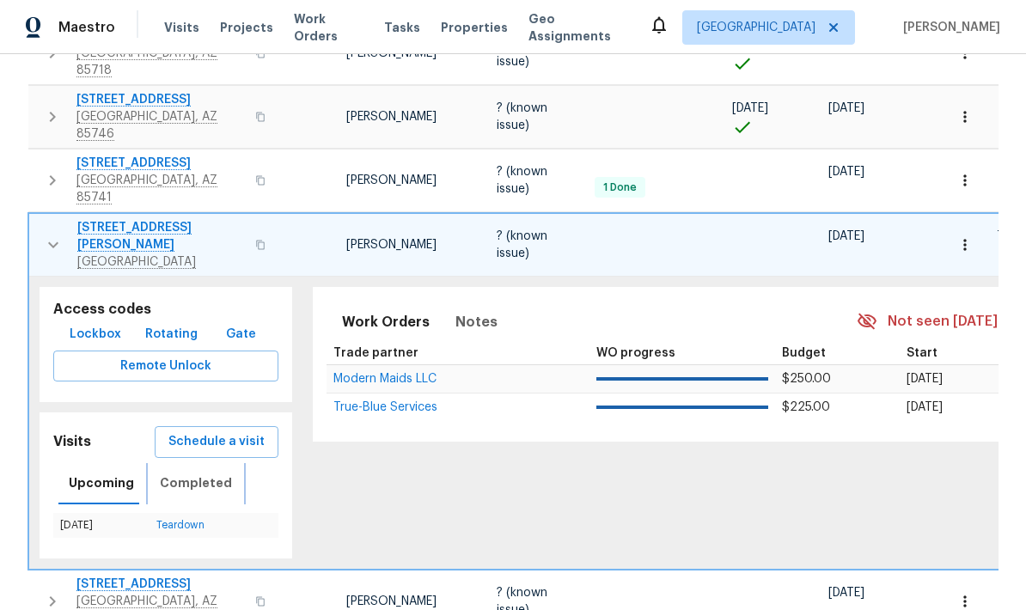
click at [172, 473] on span "Completed" at bounding box center [196, 483] width 72 height 21
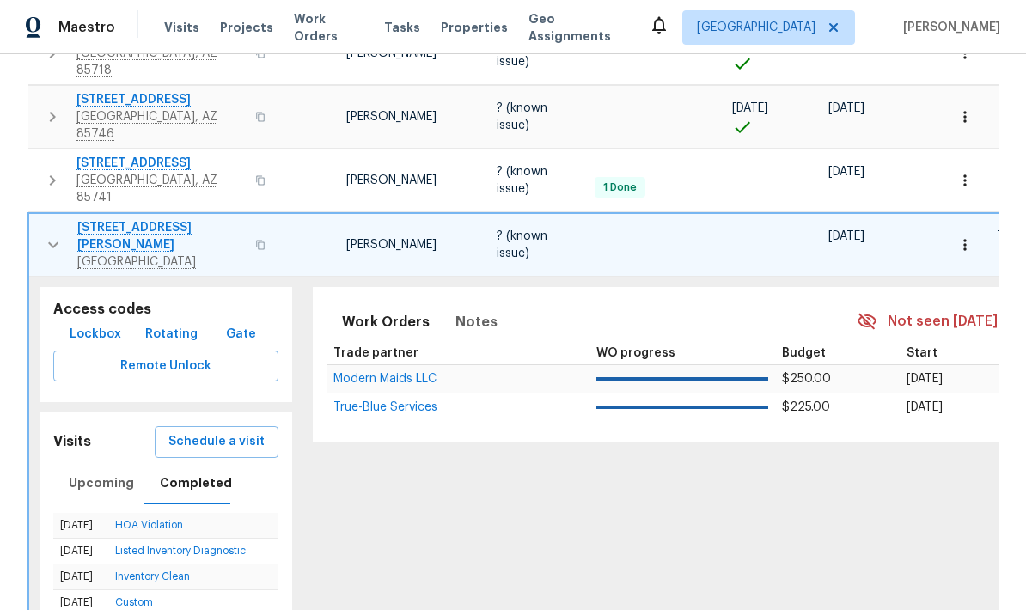
click at [44, 235] on icon "button" at bounding box center [53, 245] width 21 height 21
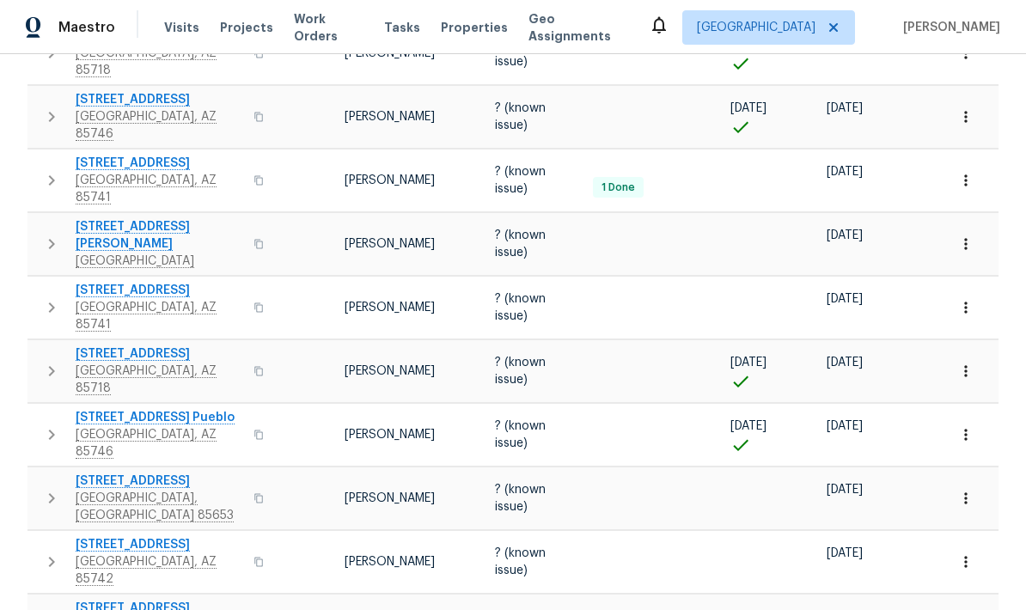
scroll to position [339, 0]
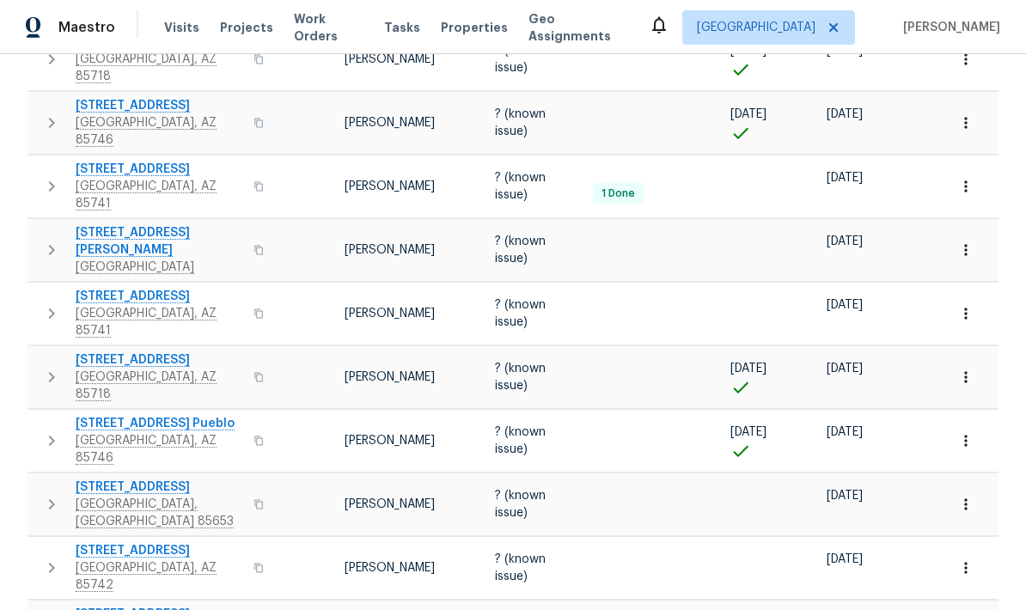
click at [40, 290] on button "button" at bounding box center [51, 314] width 34 height 52
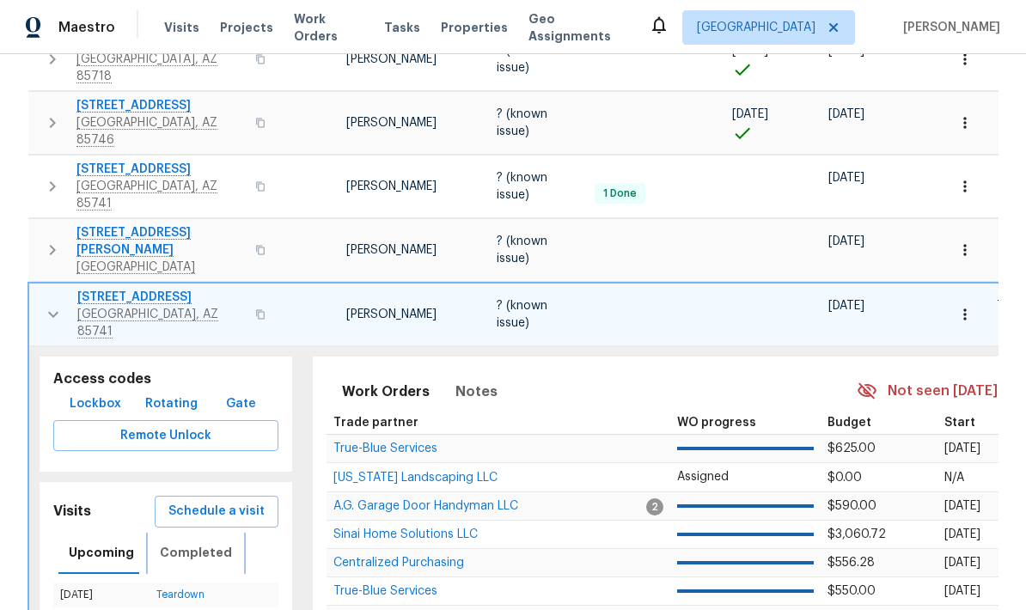
click at [168, 542] on span "Completed" at bounding box center [196, 552] width 72 height 21
click at [52, 304] on icon "button" at bounding box center [53, 314] width 21 height 21
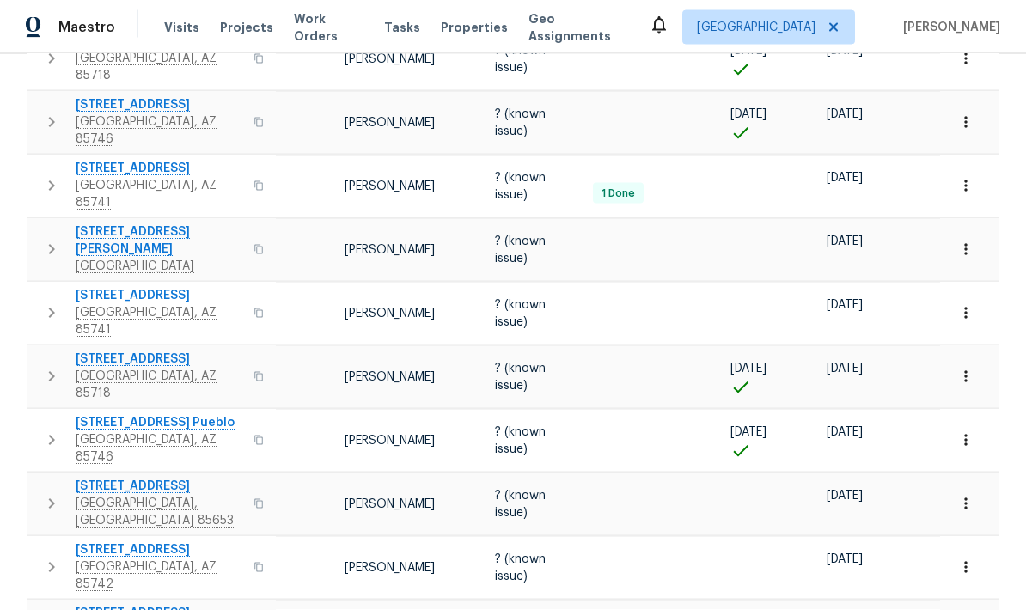
scroll to position [58, 0]
click at [51, 430] on icon "button" at bounding box center [51, 440] width 21 height 21
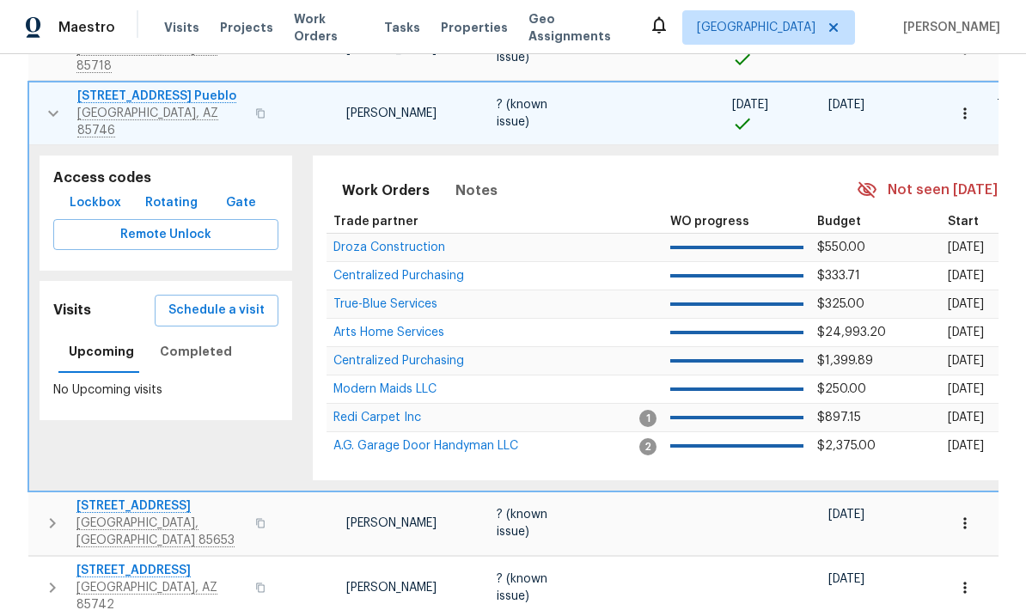
scroll to position [671, 0]
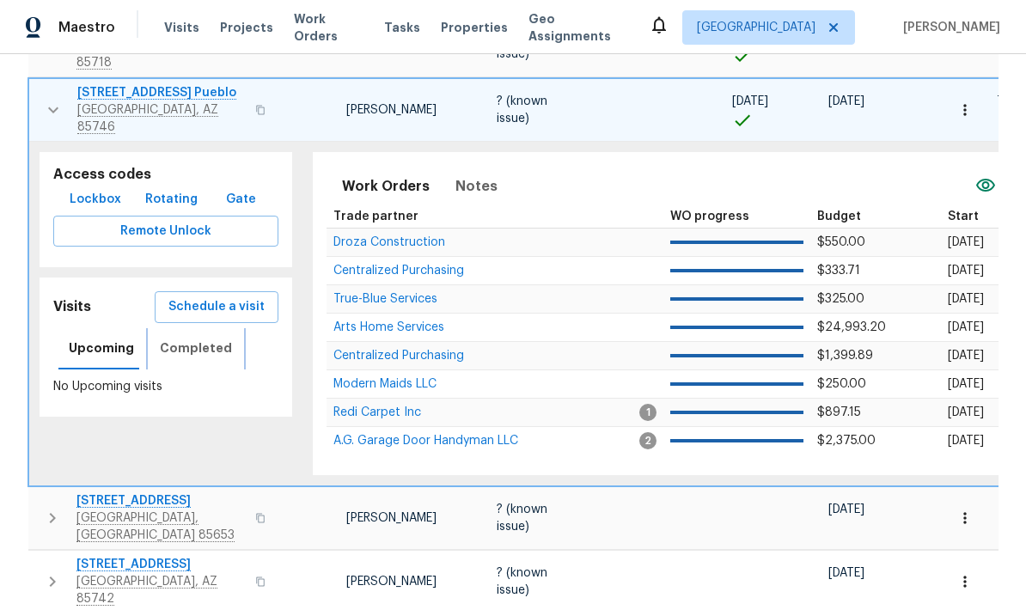
click at [179, 338] on span "Completed" at bounding box center [196, 348] width 72 height 21
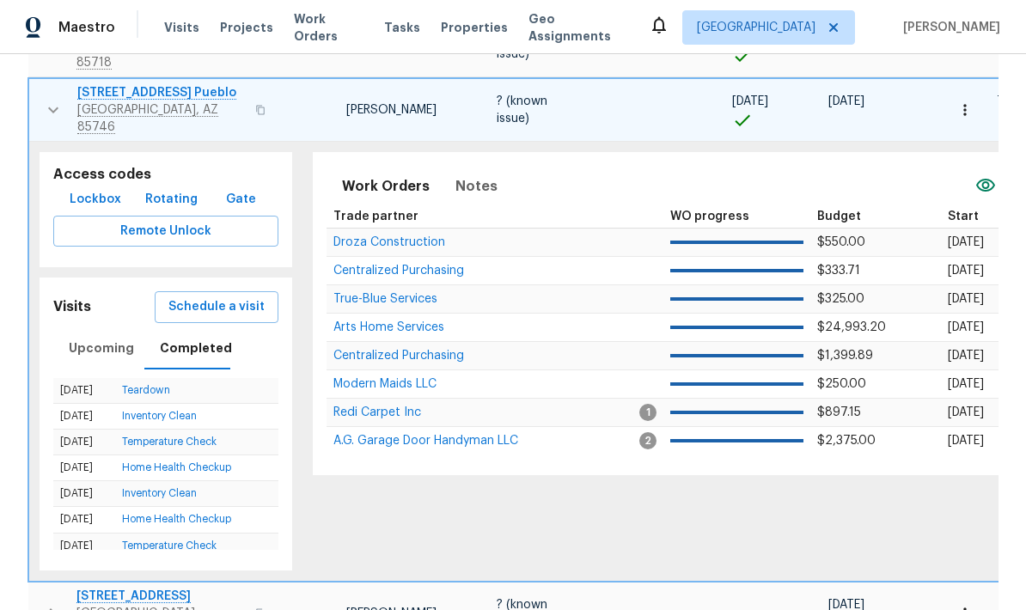
click at [53, 100] on icon "button" at bounding box center [53, 110] width 21 height 21
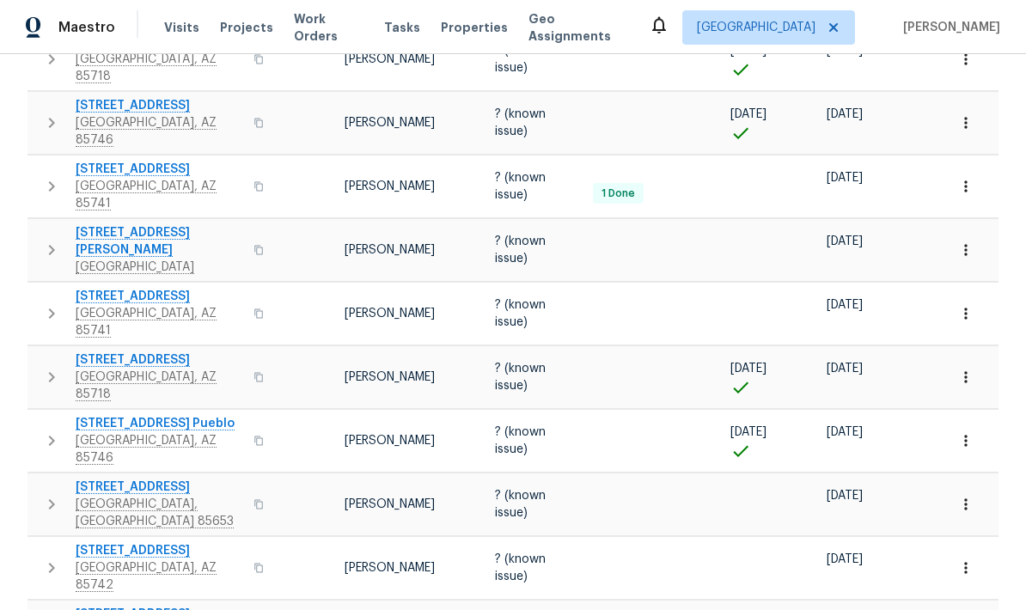
scroll to position [69, 0]
click at [47, 494] on icon "button" at bounding box center [51, 504] width 21 height 21
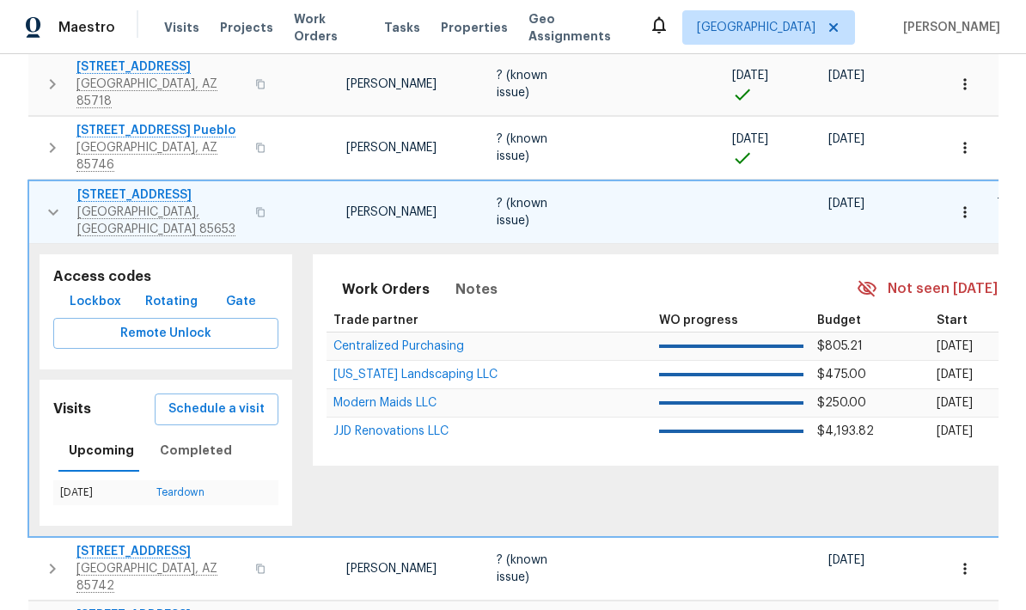
scroll to position [631, 0]
click at [176, 431] on button "Completed" at bounding box center [195, 451] width 93 height 41
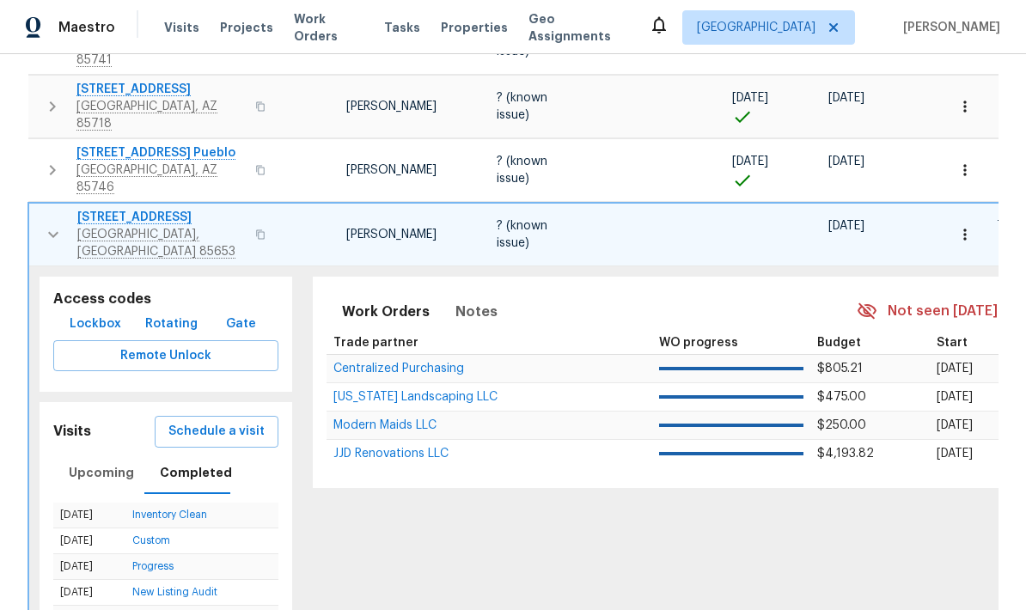
click at [44, 209] on button "button" at bounding box center [53, 235] width 34 height 52
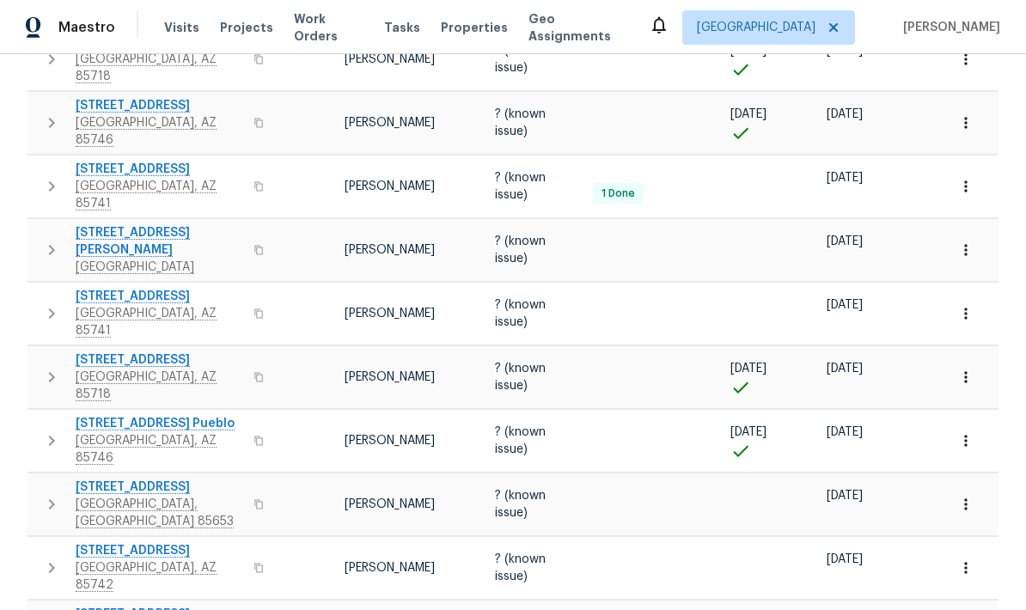
scroll to position [339, 0]
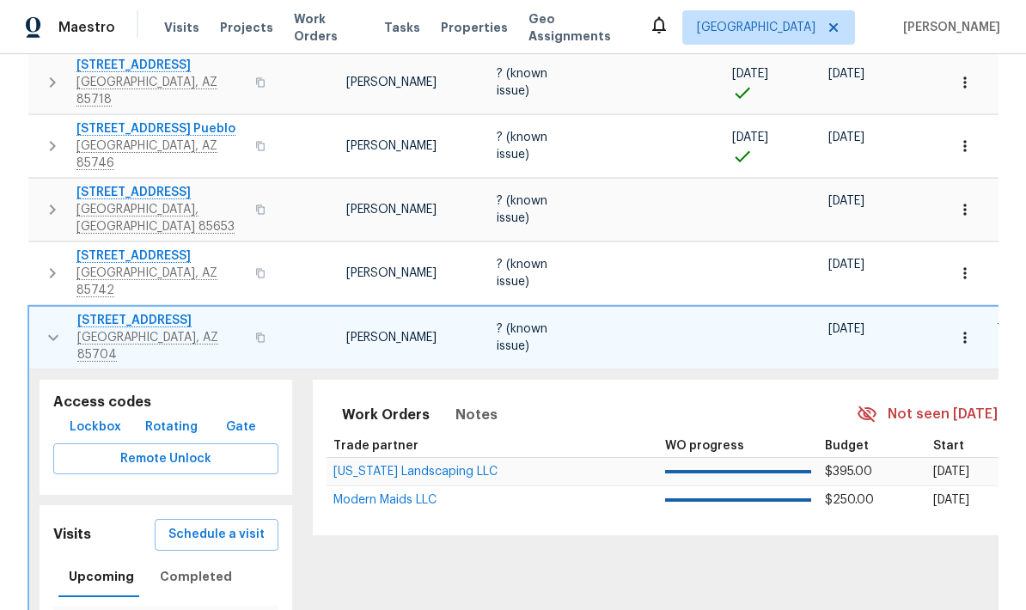
scroll to position [631, 0]
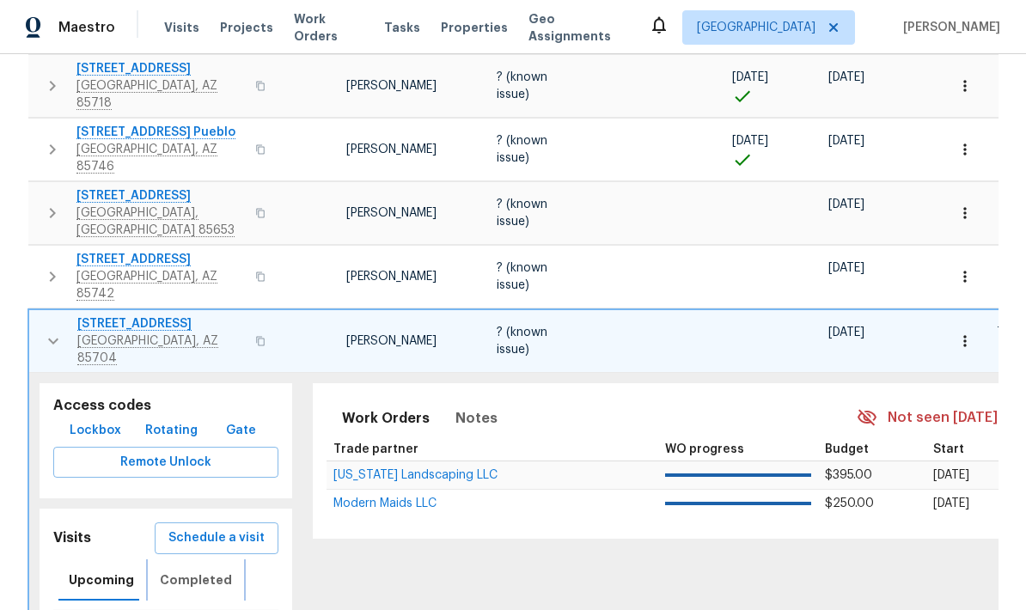
click at [180, 570] on span "Completed" at bounding box center [196, 580] width 72 height 21
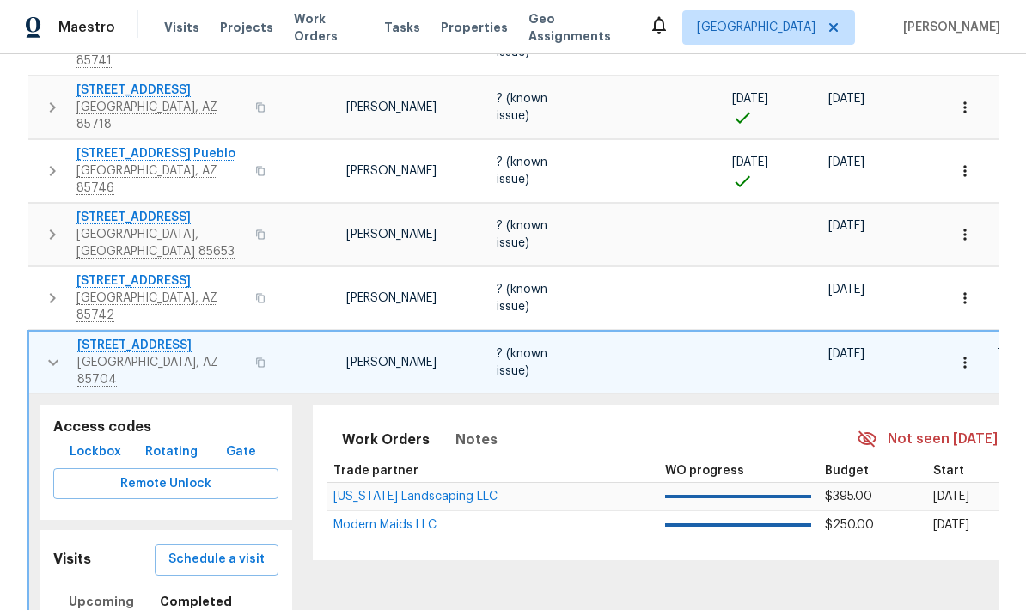
click at [47, 352] on icon "button" at bounding box center [53, 362] width 21 height 21
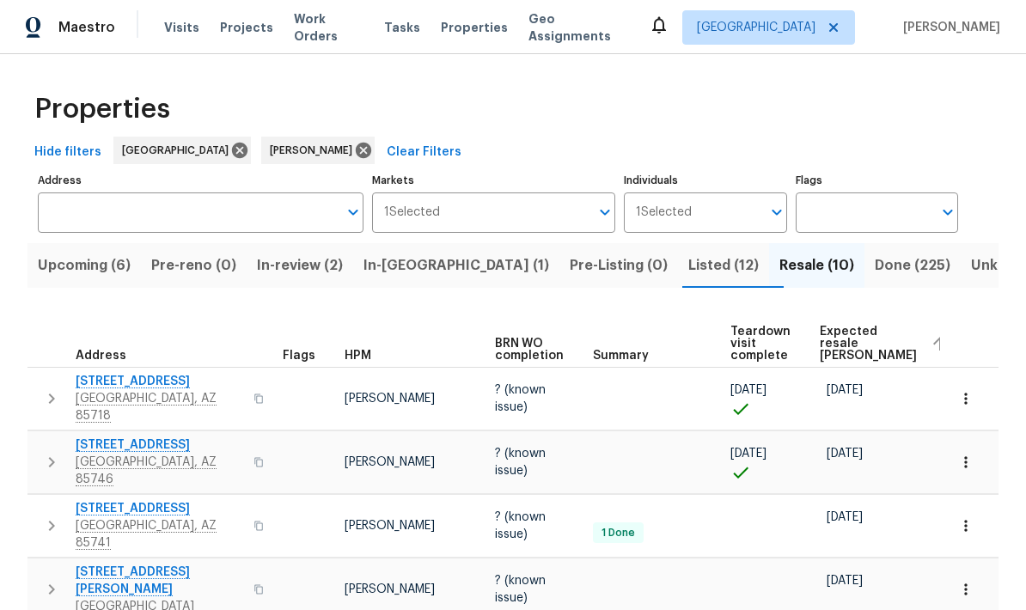
scroll to position [0, 0]
click at [688, 253] on span "Listed (12)" at bounding box center [723, 265] width 70 height 24
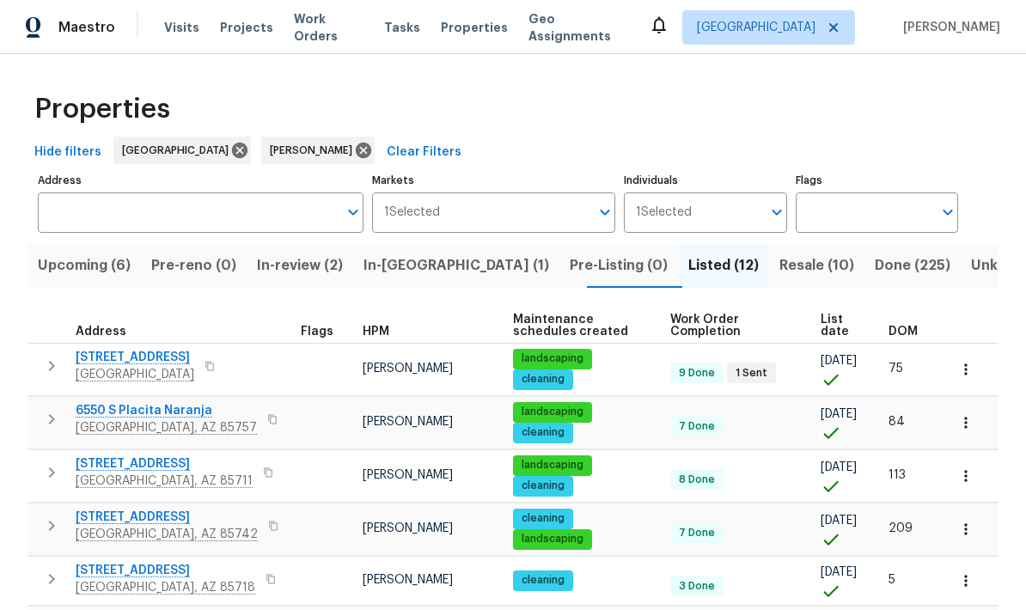
click at [64, 274] on span "Upcoming (6)" at bounding box center [84, 265] width 93 height 24
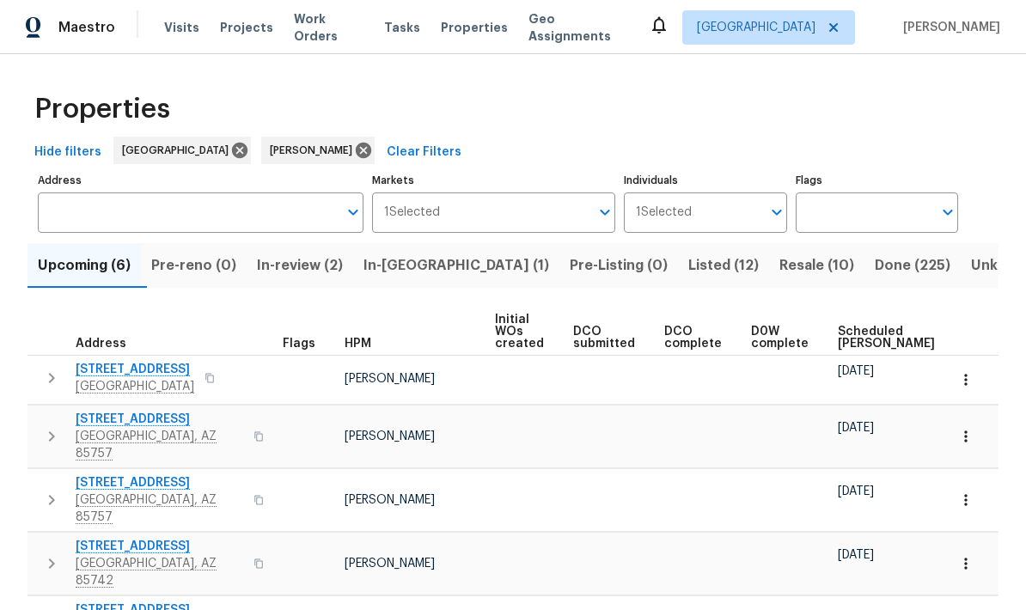
click at [857, 335] on span "Scheduled COE" at bounding box center [886, 338] width 97 height 24
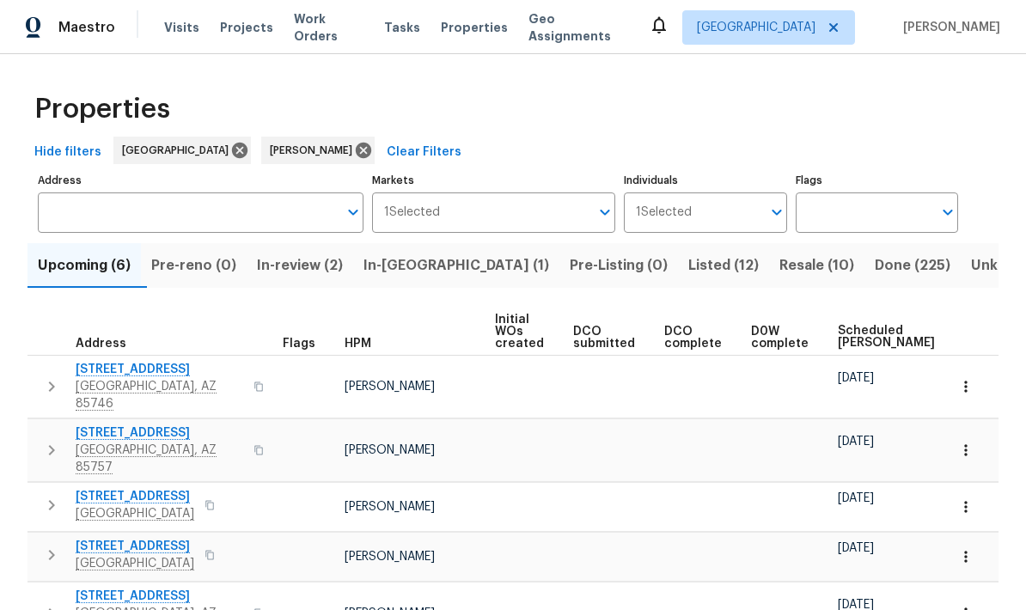
click at [430, 275] on span "In-reno (1)" at bounding box center [456, 265] width 186 height 24
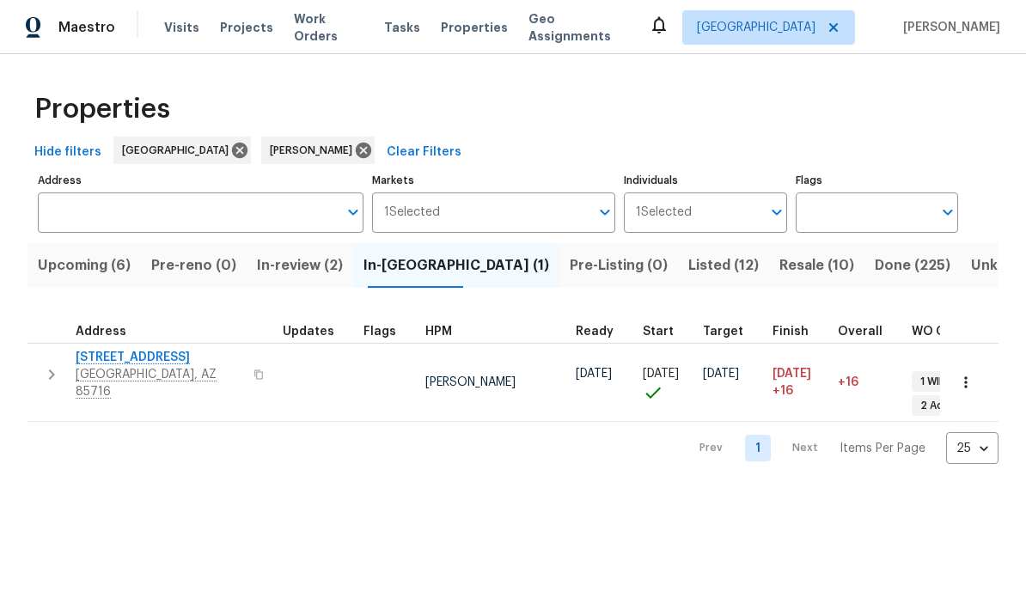
click at [55, 364] on icon "button" at bounding box center [51, 374] width 21 height 21
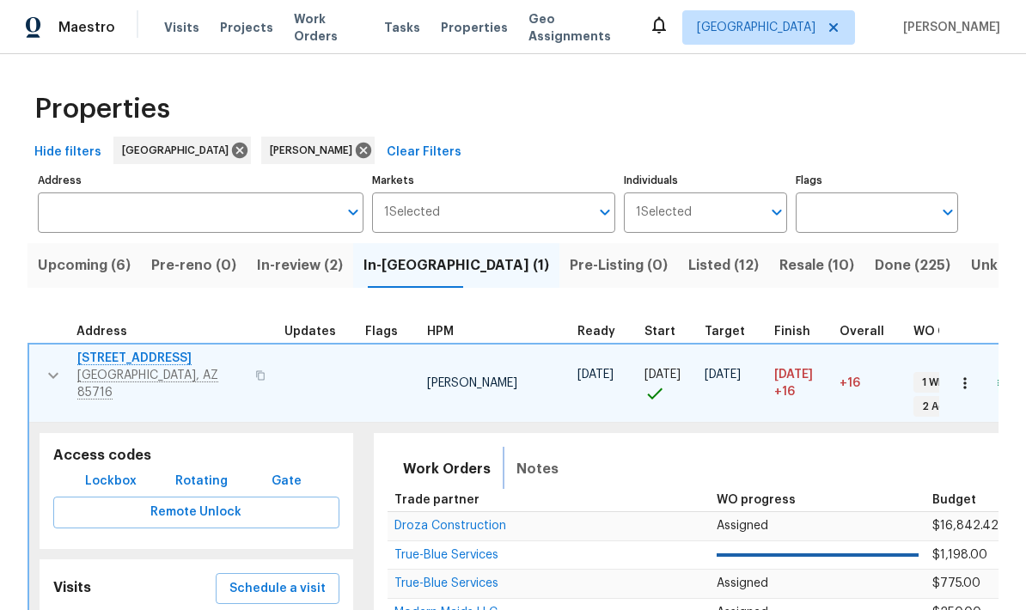
click at [542, 457] on span "Notes" at bounding box center [537, 469] width 42 height 24
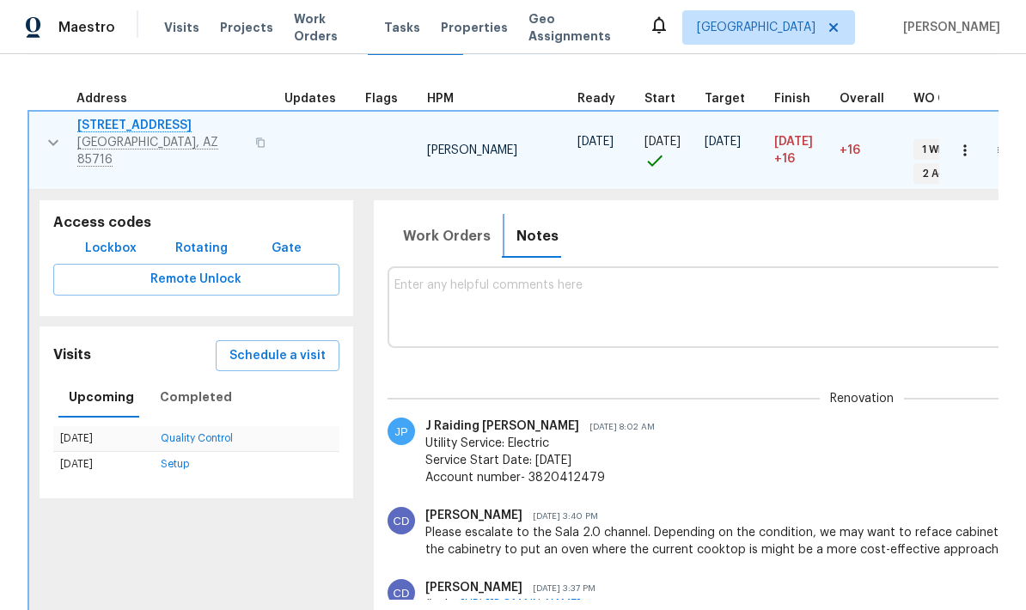
scroll to position [232, 0]
click at [567, 284] on textarea at bounding box center [861, 308] width 935 height 58
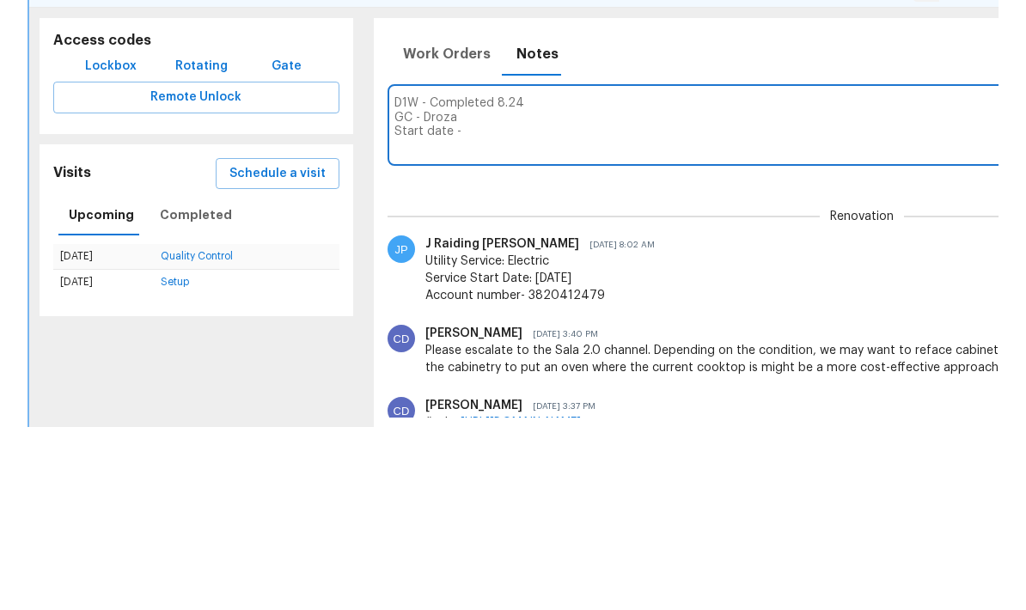
click at [521, 279] on textarea "D1W - Completed 8.24 GC - Droza Start date -" at bounding box center [861, 308] width 935 height 58
click at [483, 279] on textarea "D1W - Completed 8.22 GC - Droza Start date -" at bounding box center [861, 308] width 935 height 58
click at [546, 279] on textarea "D1W - Completed 8.22 GC - Droza Start date -" at bounding box center [861, 308] width 935 height 58
click at [497, 279] on textarea "D1W - Completed 8.21 GC - Droza Start date -" at bounding box center [861, 308] width 935 height 58
click at [413, 279] on textarea "D1W - Completed 8.21 GC - Droza Start date - 8.22-9.5" at bounding box center [861, 308] width 935 height 58
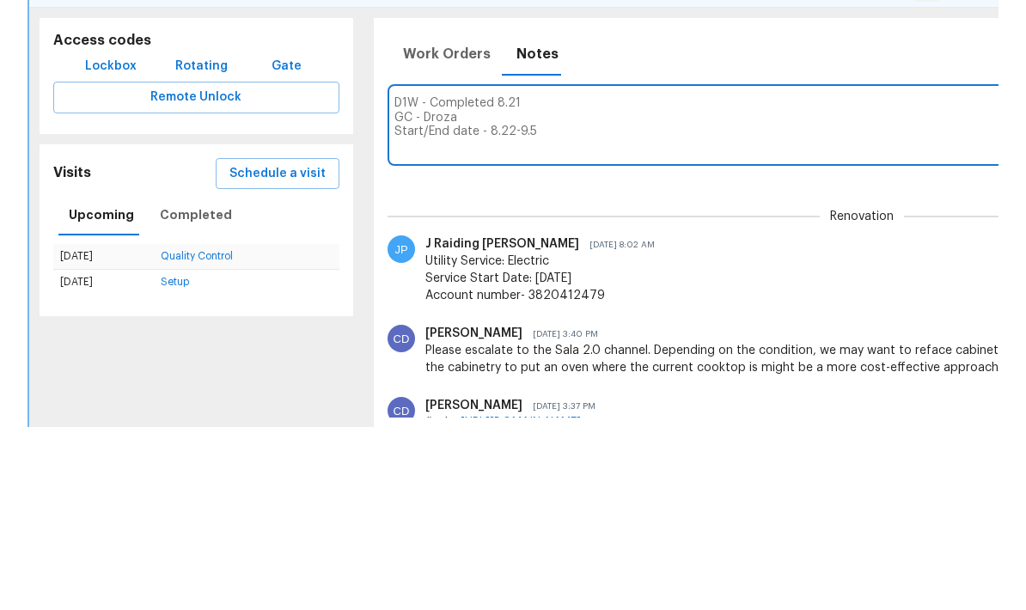
click at [587, 279] on textarea "D1W - Completed 8.21 GC - Droza Start/End date - 8.22-9.5" at bounding box center [861, 308] width 935 height 58
click at [403, 279] on textarea "D1W - Completed 8.21 GC - Droza Start/End date - 8.22-9.5" at bounding box center [861, 308] width 935 height 58
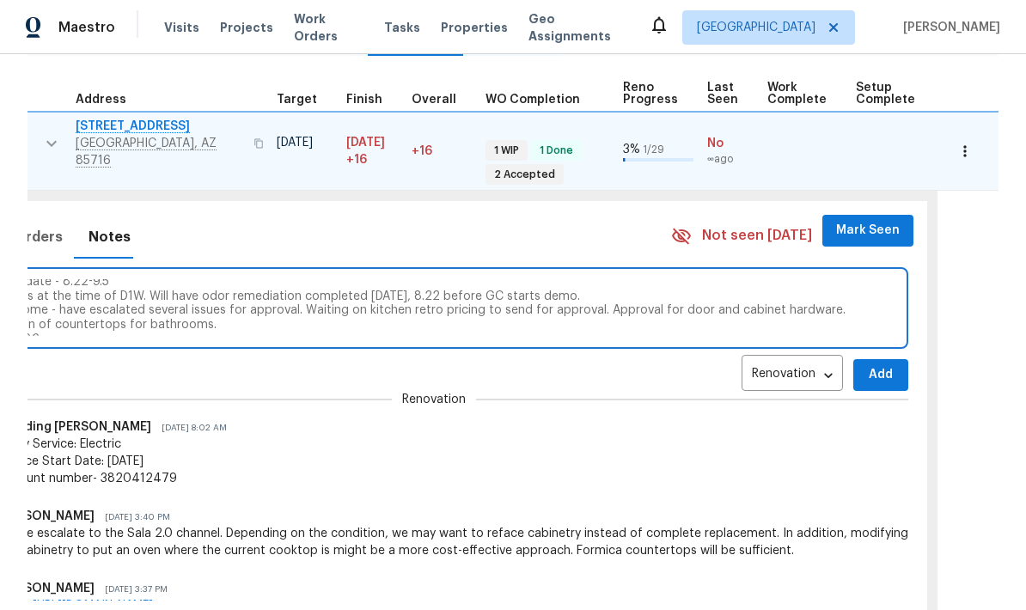
scroll to position [0, 430]
type textarea "D1W - Completed 8.21 GC - Droza Start/End date - 8.22-9.5 No Blockers at the ti…"
click at [864, 364] on span "Add" at bounding box center [877, 374] width 27 height 21
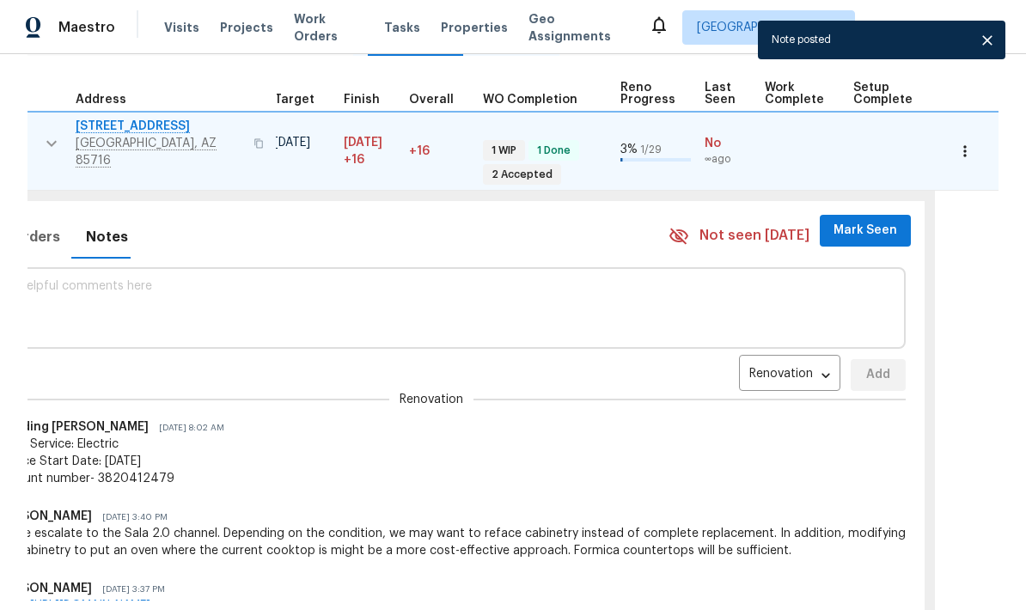
scroll to position [0, 0]
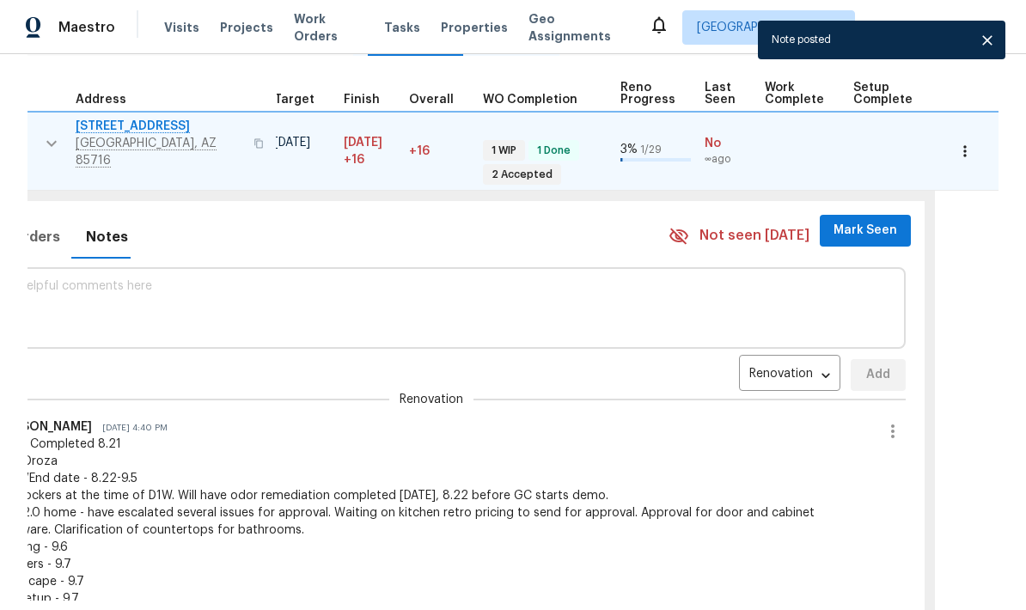
click at [834, 279] on textarea at bounding box center [431, 308] width 935 height 58
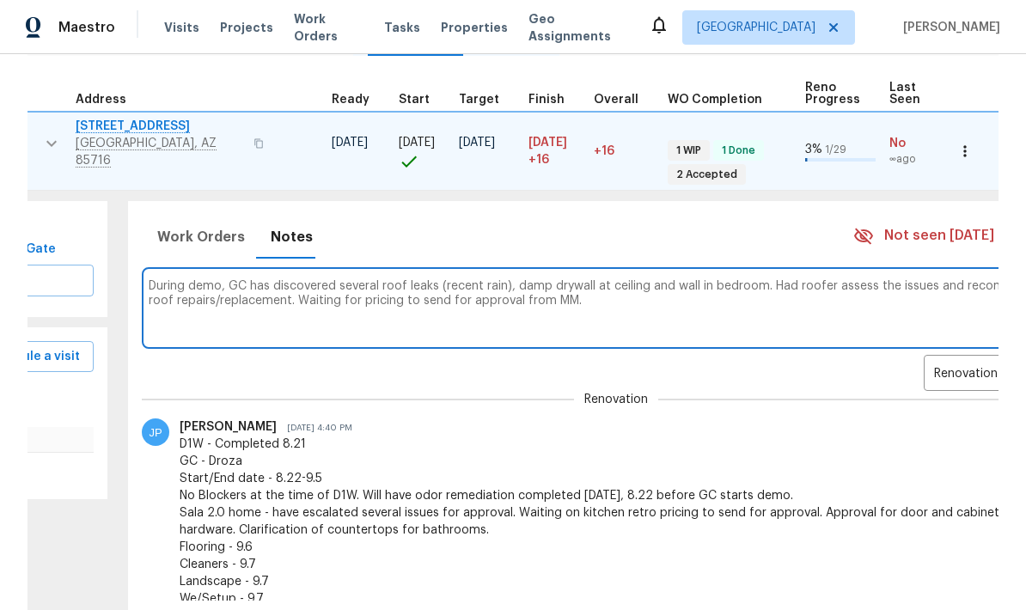
scroll to position [0, 247]
type textarea "During demo, GC has discovered several roof leaks (recent rain), damp drywall a…"
click at [965, 281] on body "Maestro Visits Projects Work Orders Tasks Properties Geo Assignments Tucson Joh…" at bounding box center [513, 305] width 1026 height 610
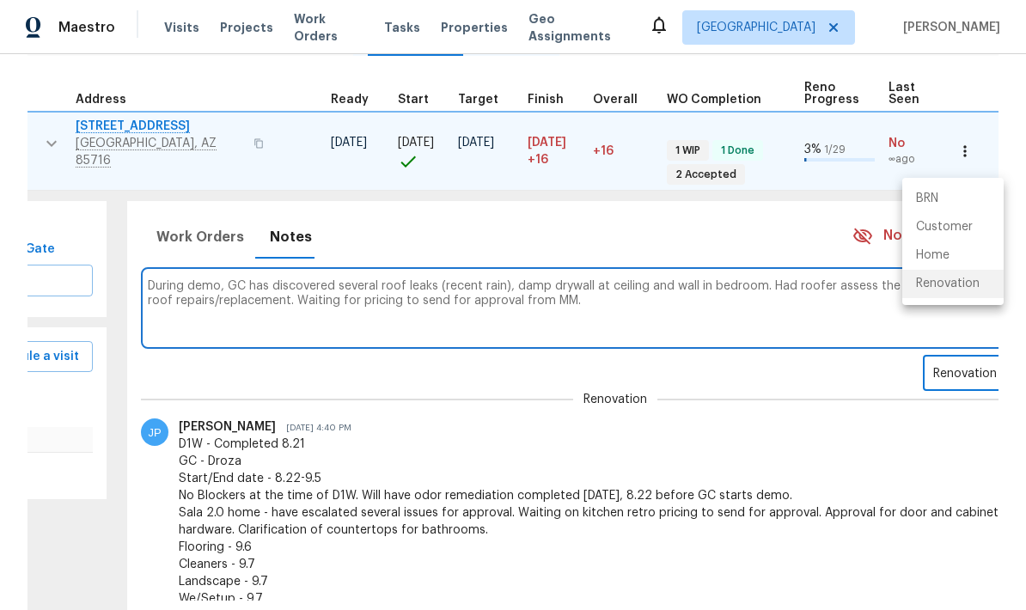
click at [936, 389] on div at bounding box center [513, 305] width 1026 height 610
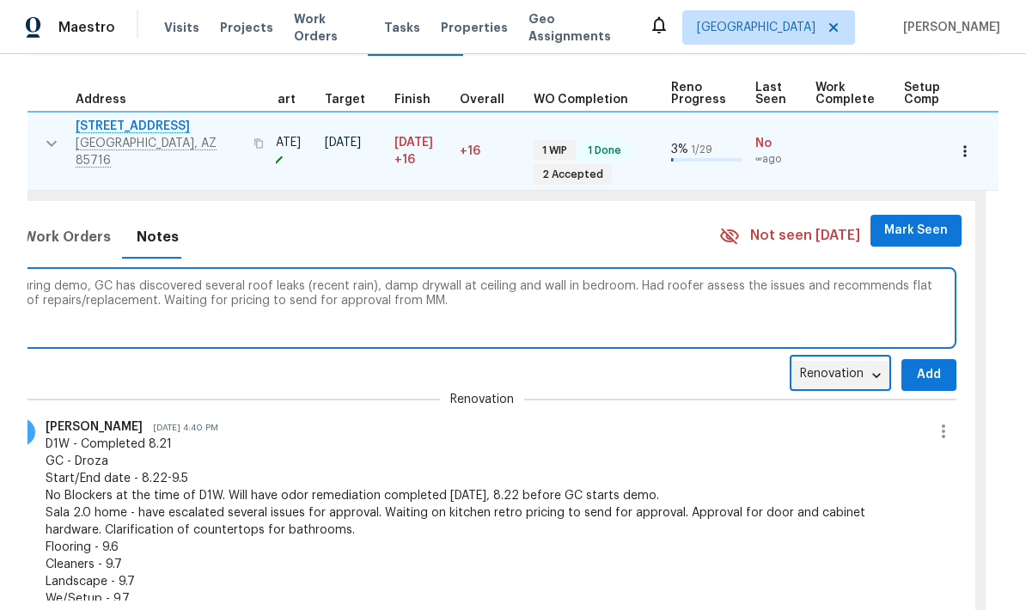
scroll to position [0, 382]
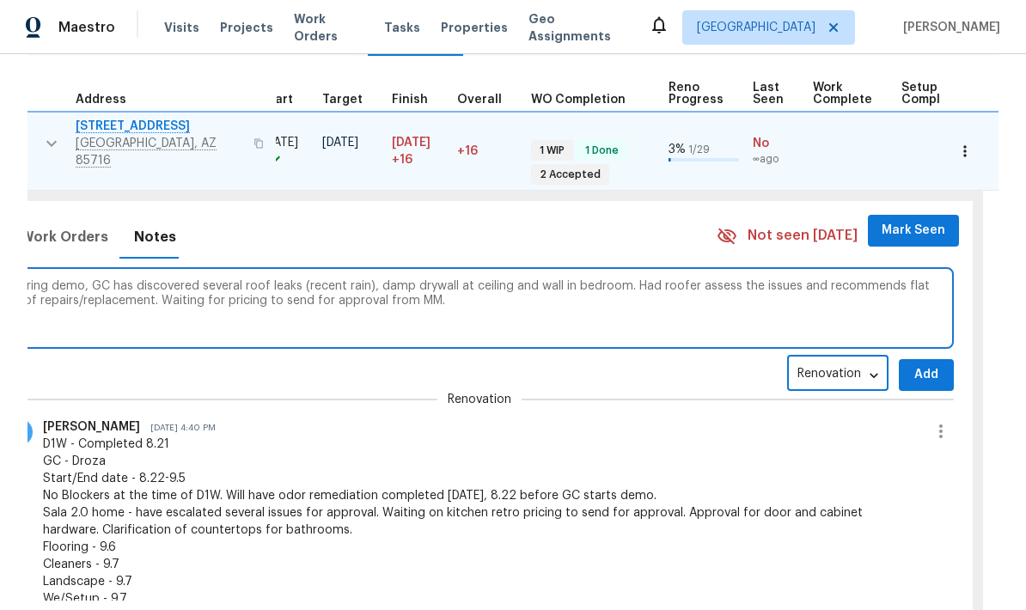
click at [922, 359] on button "Add" at bounding box center [926, 375] width 55 height 32
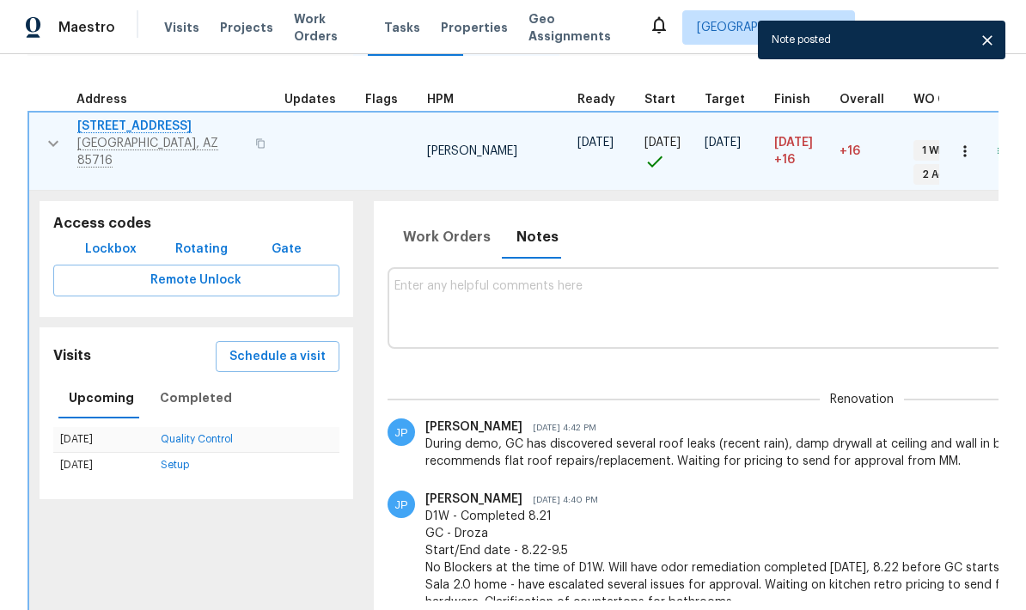
scroll to position [0, 0]
click at [54, 133] on icon "button" at bounding box center [53, 143] width 21 height 21
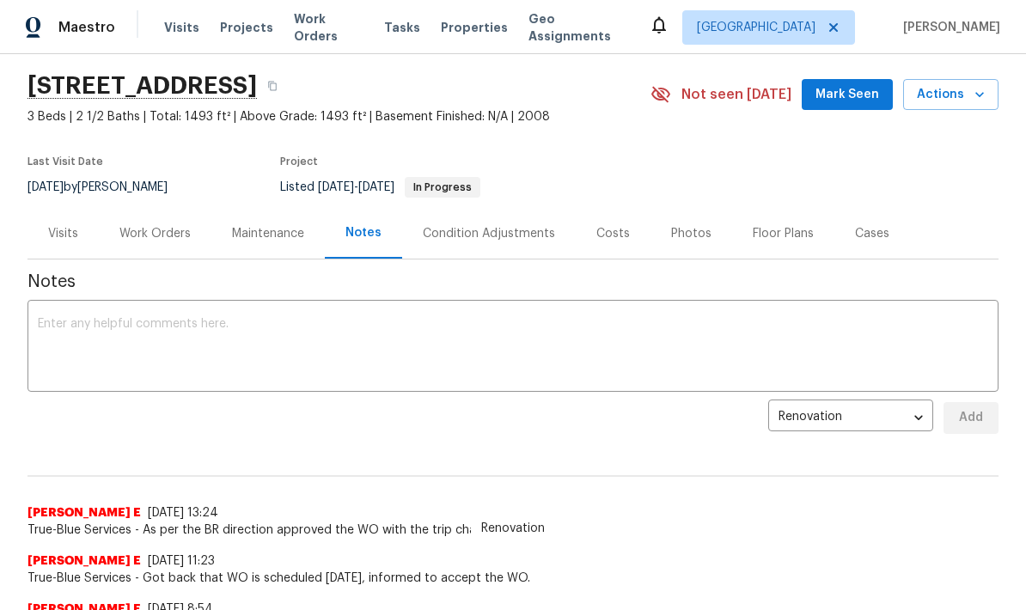
scroll to position [43, 0]
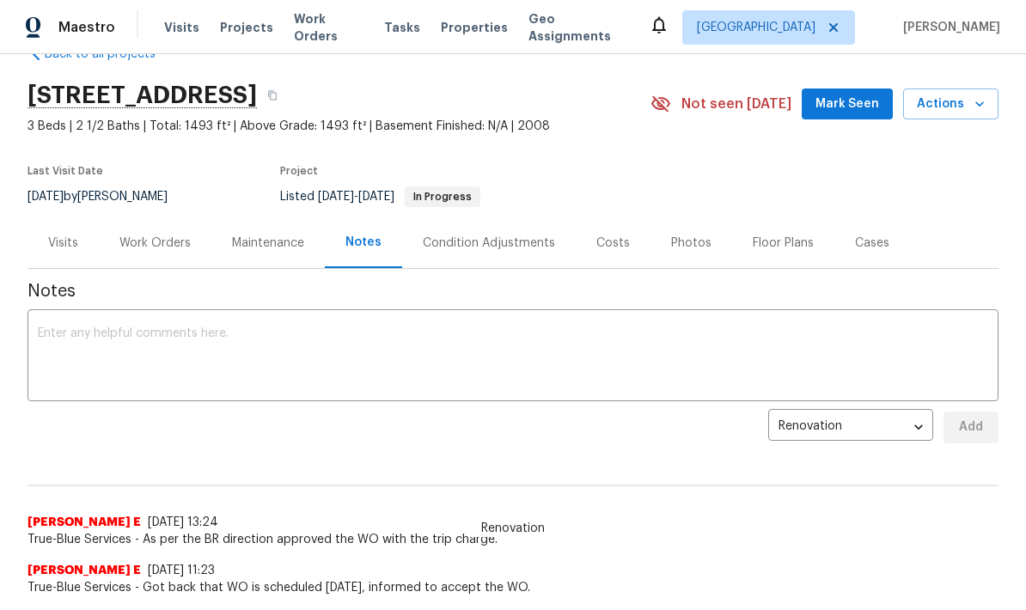
click at [164, 247] on div "Work Orders" at bounding box center [154, 243] width 71 height 17
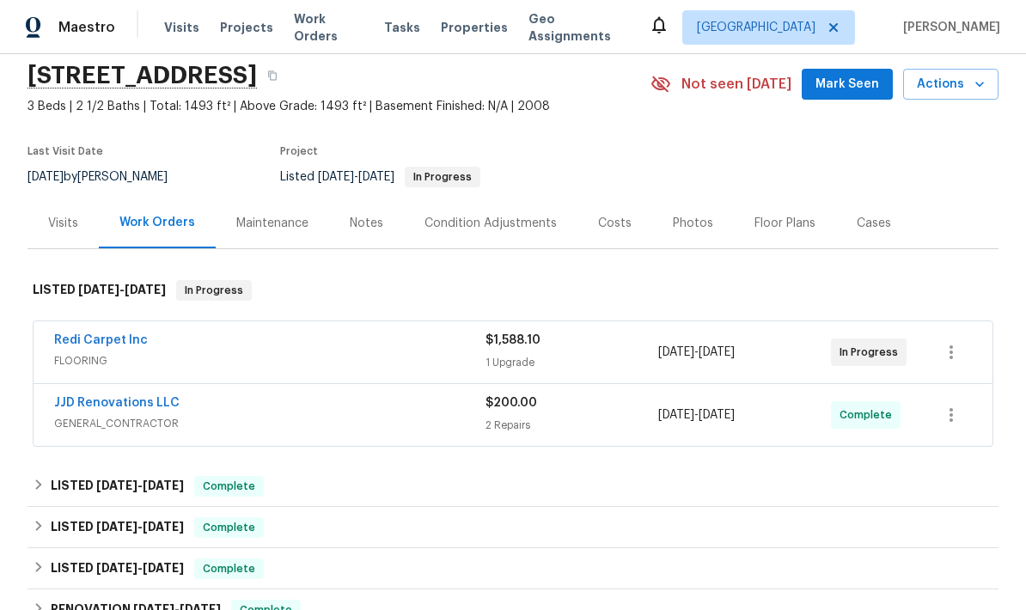
scroll to position [12, 0]
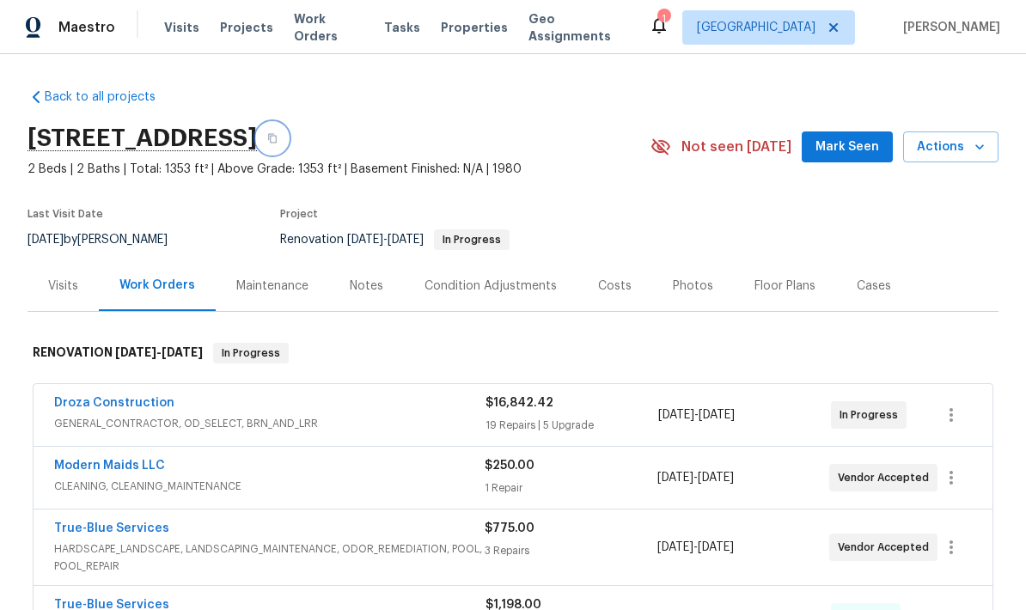
click at [277, 139] on icon "button" at bounding box center [272, 138] width 10 height 10
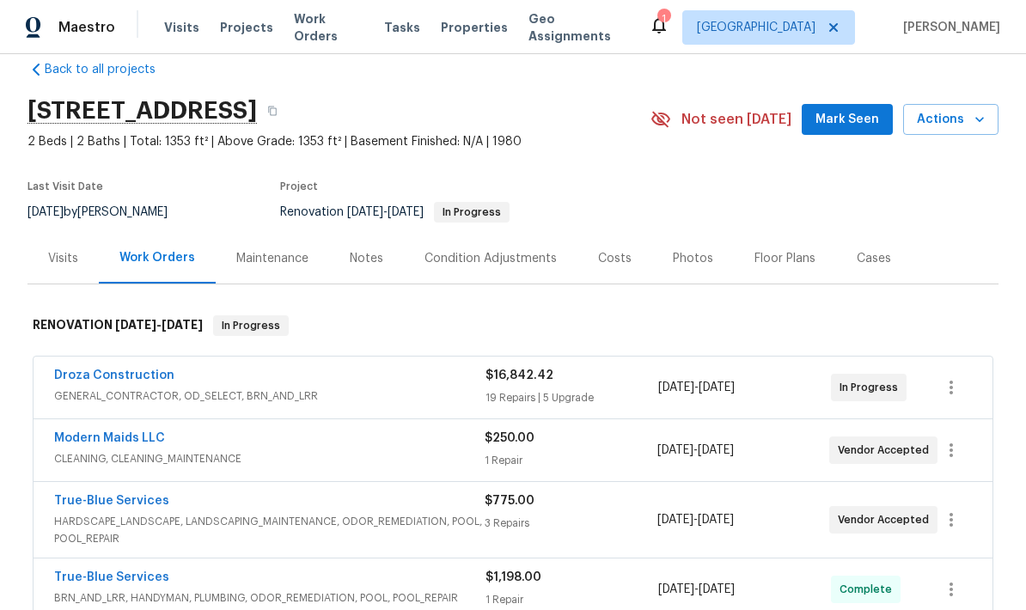
click at [604, 257] on div "Costs" at bounding box center [615, 258] width 34 height 17
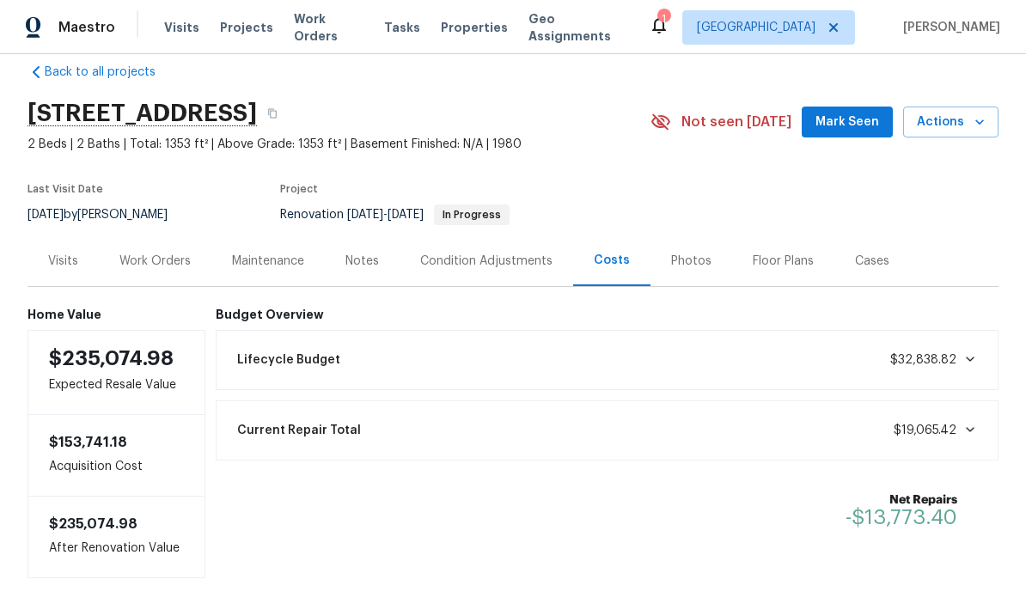
click at [964, 180] on section "3701 E 2nd St Apt A, Tucson, AZ 85716 2 Beds | 2 Baths | Total: 1353 ft² | Abov…" at bounding box center [512, 163] width 971 height 144
click at [168, 256] on div "Work Orders" at bounding box center [154, 261] width 71 height 17
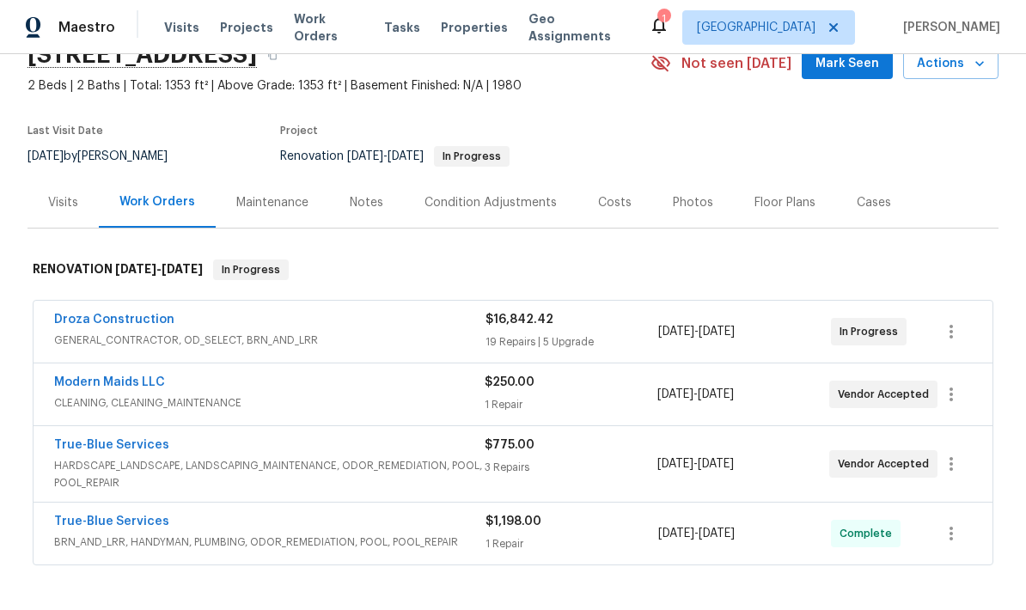
scroll to position [90, 0]
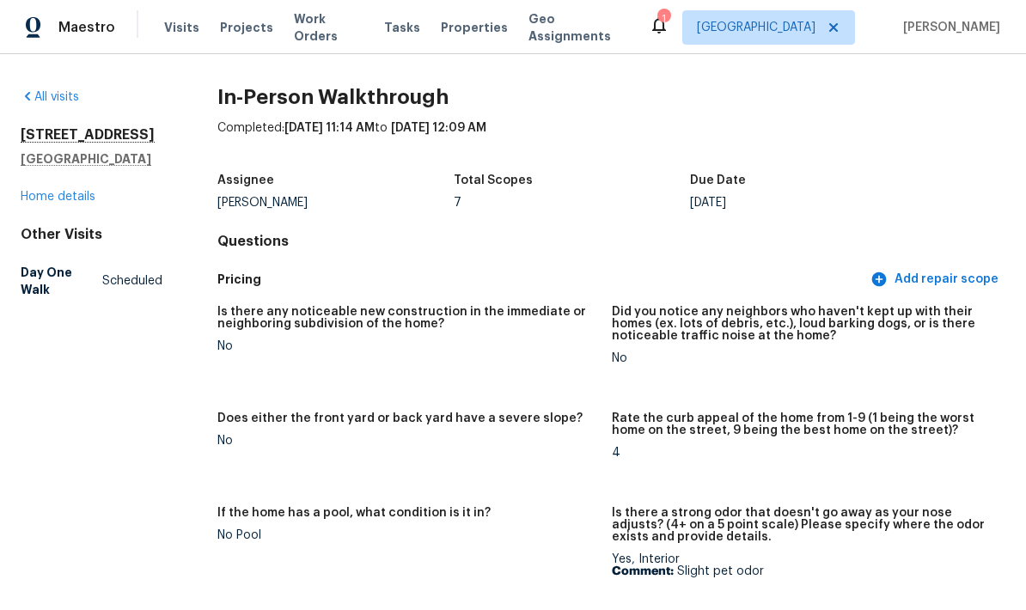
click at [74, 191] on link "Home details" at bounding box center [58, 197] width 75 height 12
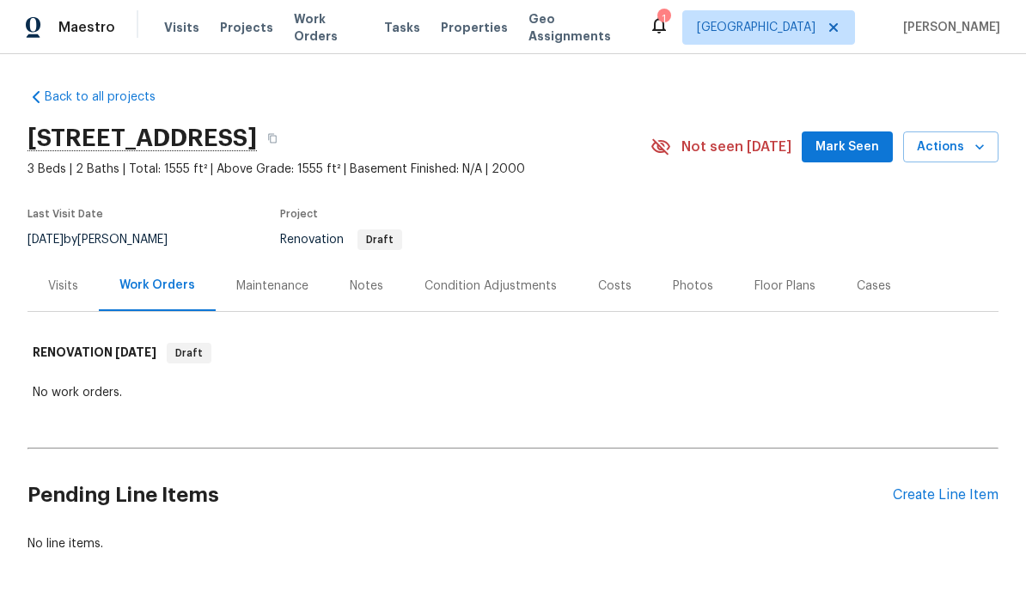
scroll to position [58, 0]
click at [65, 277] on div "Visits" at bounding box center [63, 285] width 30 height 17
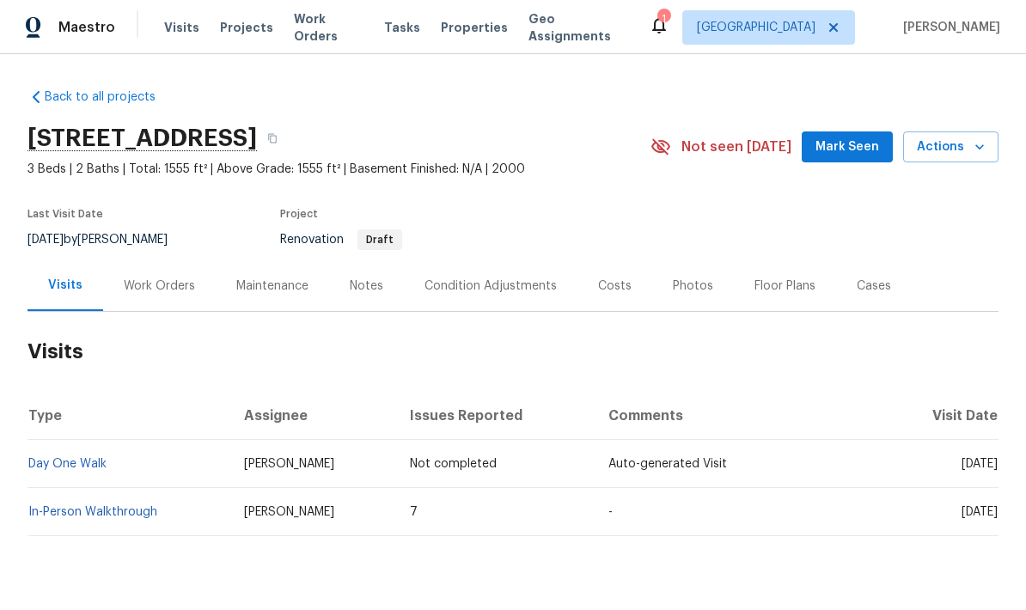
click at [120, 506] on link "In-Person Walkthrough" at bounding box center [92, 512] width 129 height 12
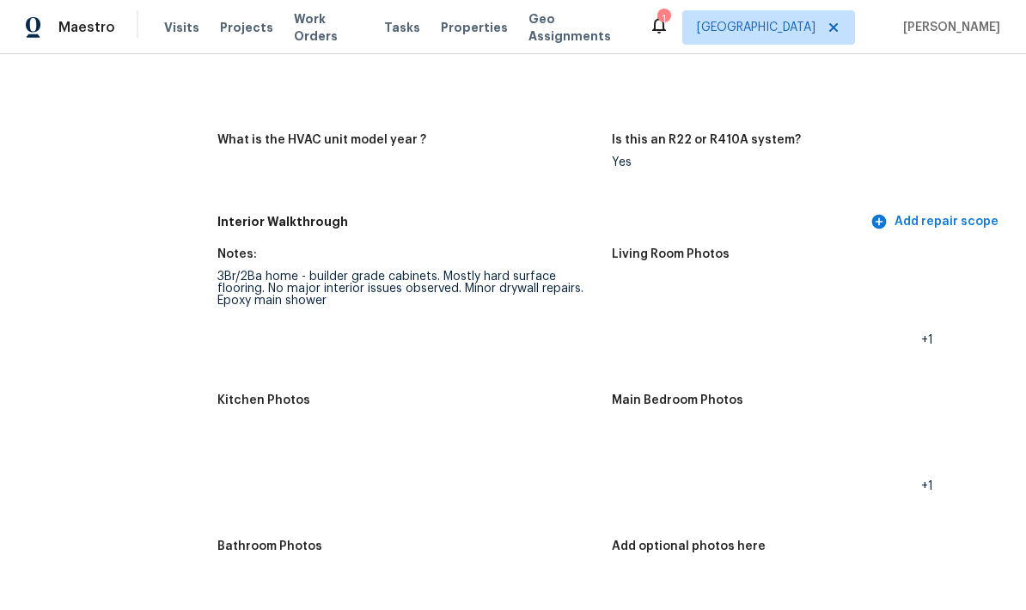
scroll to position [1730, 0]
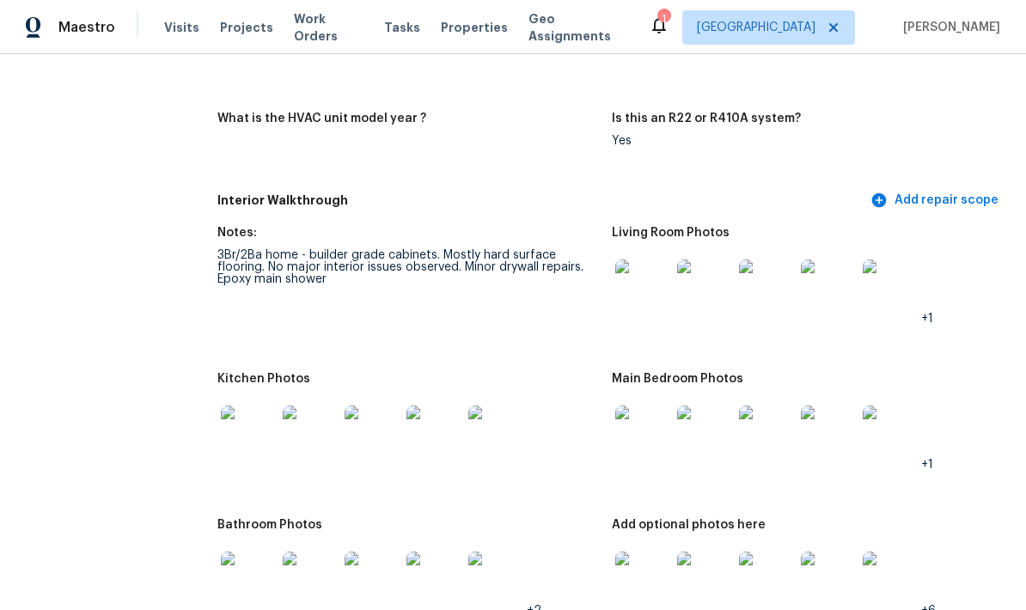
click at [647, 288] on img at bounding box center [642, 286] width 55 height 55
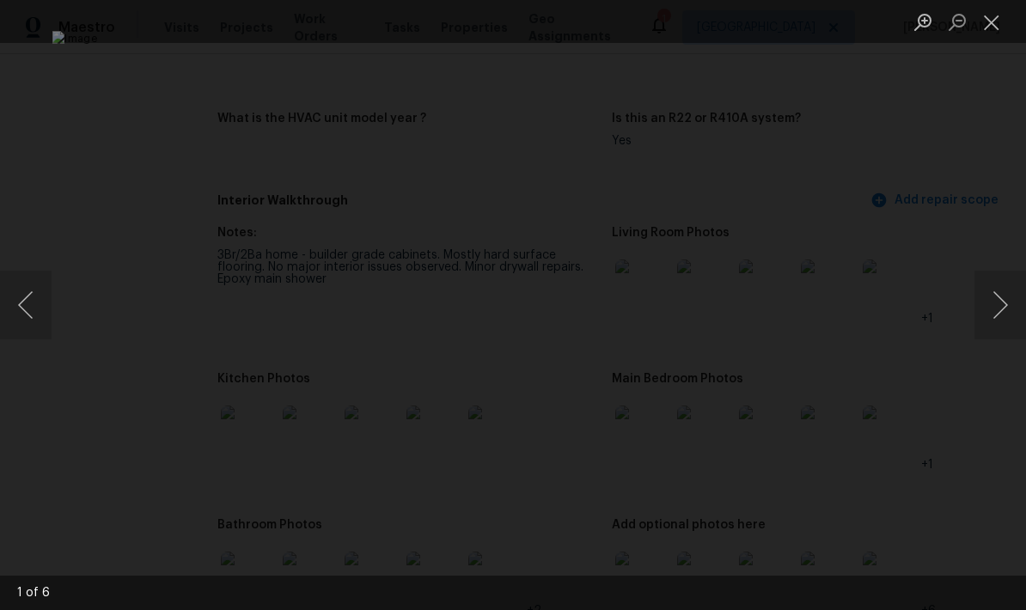
click at [995, 296] on button "Next image" at bounding box center [1000, 305] width 52 height 69
click at [1002, 311] on button "Next image" at bounding box center [1000, 305] width 52 height 69
click at [1001, 303] on button "Next image" at bounding box center [1000, 305] width 52 height 69
click at [1003, 306] on button "Next image" at bounding box center [1000, 305] width 52 height 69
click at [991, 305] on button "Next image" at bounding box center [1000, 305] width 52 height 69
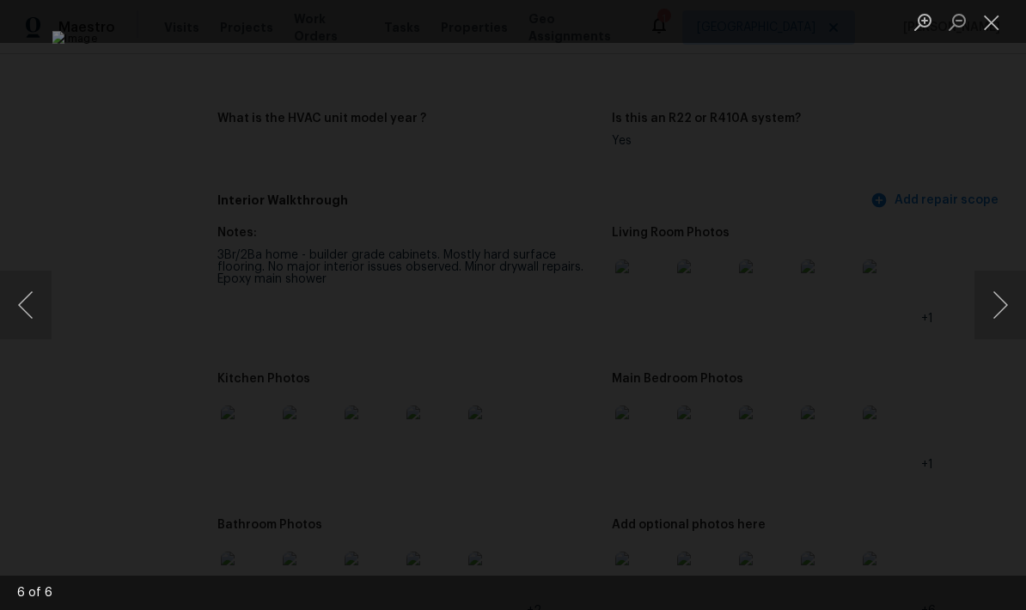
click at [994, 19] on button "Close lightbox" at bounding box center [991, 22] width 34 height 30
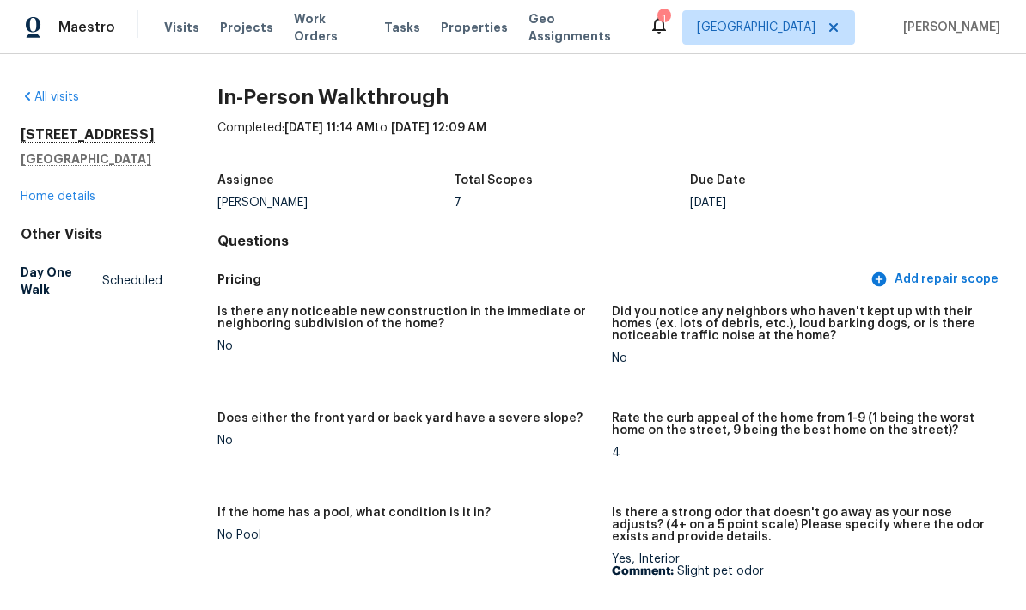
scroll to position [0, 0]
click at [67, 191] on link "Home details" at bounding box center [58, 197] width 75 height 12
